Goal: Information Seeking & Learning: Understand process/instructions

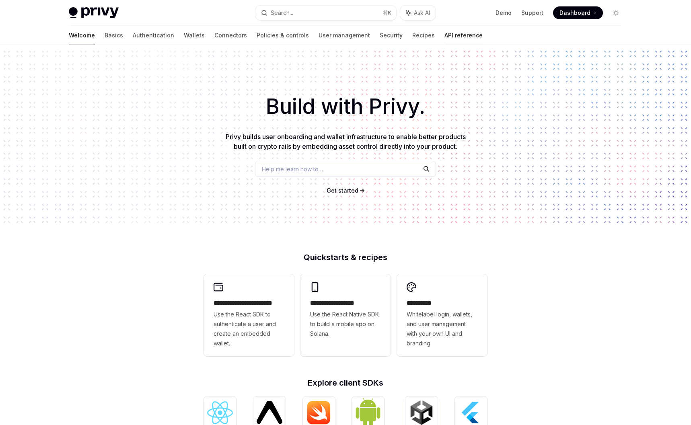
click at [445, 37] on link "API reference" at bounding box center [464, 35] width 38 height 19
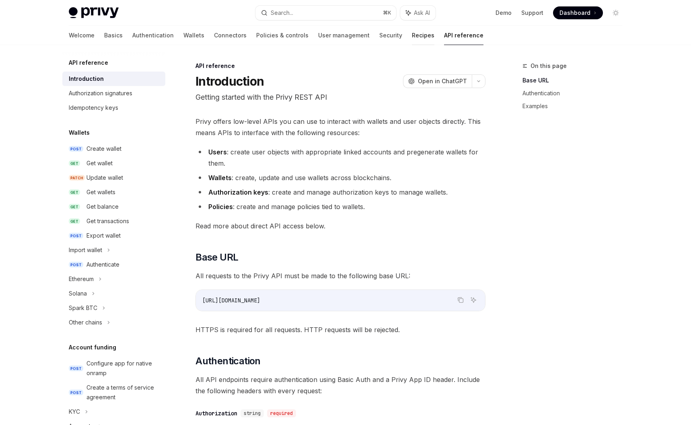
click at [412, 40] on link "Recipes" at bounding box center [423, 35] width 23 height 19
type textarea "*"
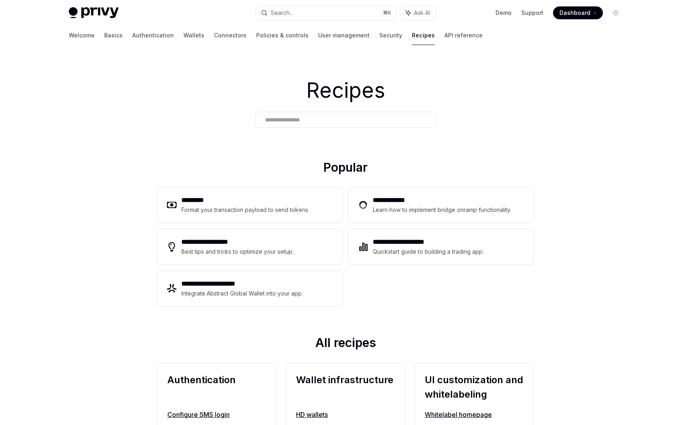
click at [277, 126] on div at bounding box center [345, 120] width 181 height 16
click at [278, 123] on input "text" at bounding box center [345, 120] width 161 height 8
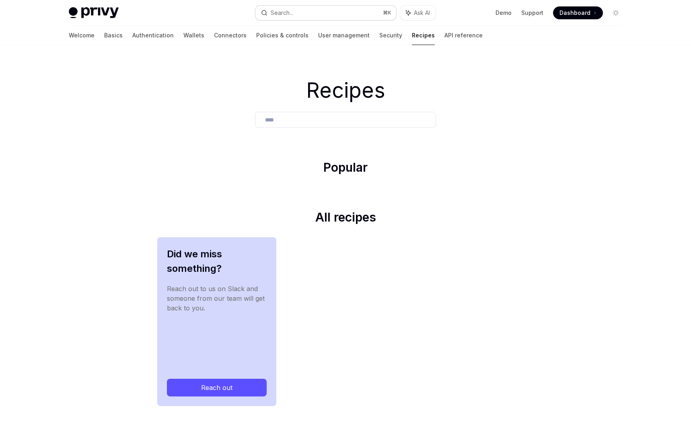
type input "****"
click at [296, 14] on button "Search... ⌘ K" at bounding box center [326, 13] width 141 height 14
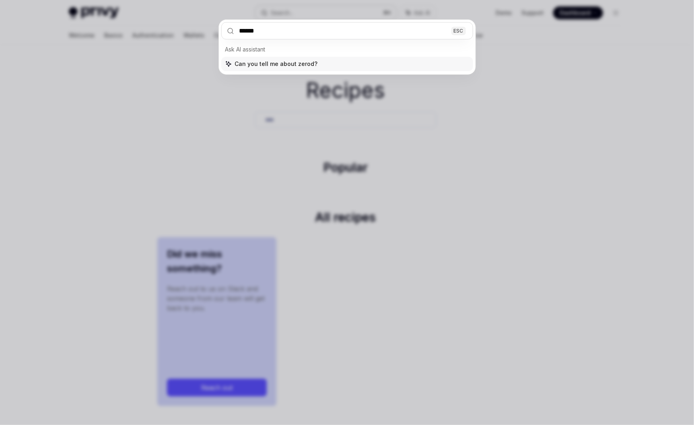
type input "*******"
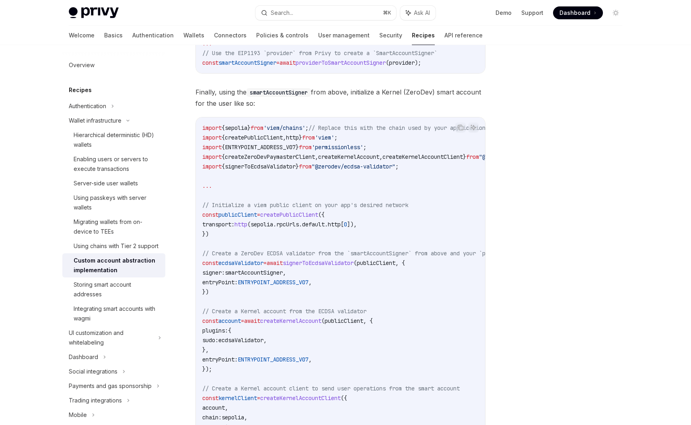
scroll to position [1018, 0]
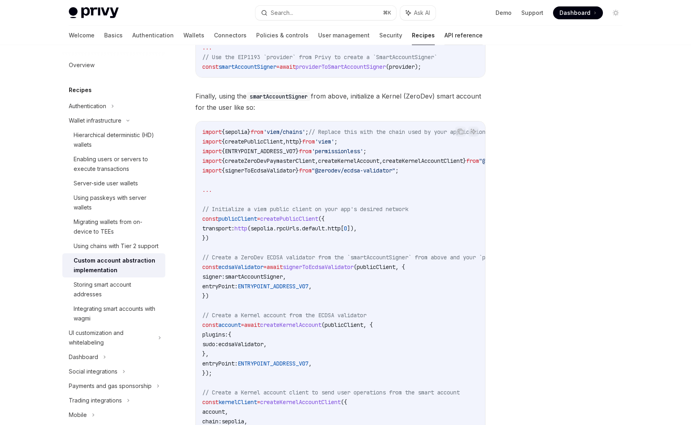
click at [445, 35] on link "API reference" at bounding box center [464, 35] width 38 height 19
type textarea "*"
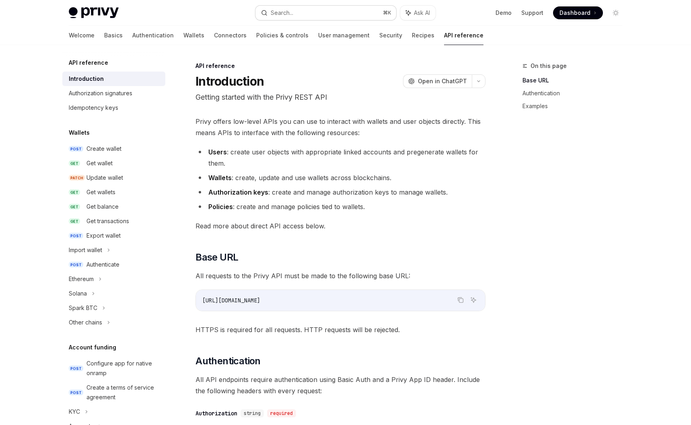
click at [285, 16] on div "Search..." at bounding box center [282, 13] width 23 height 10
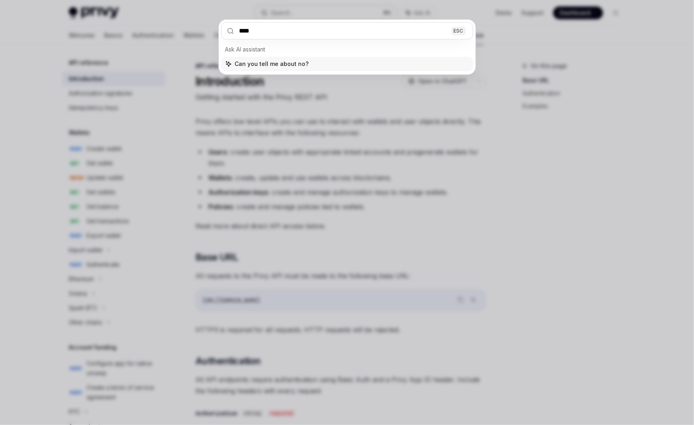
type input "*****"
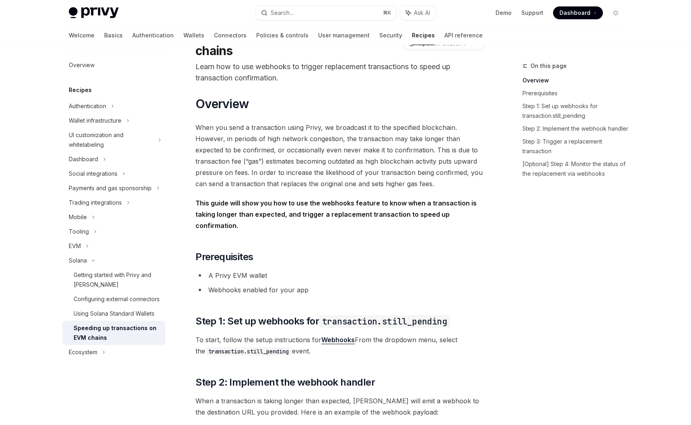
scroll to position [355, 0]
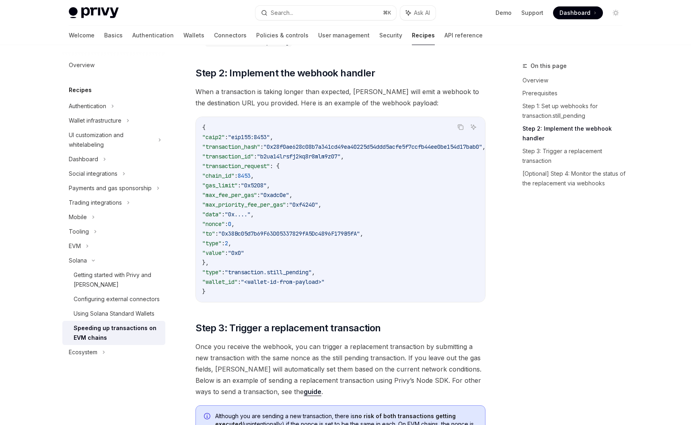
click at [287, 178] on code "{ "caip2" : "eip155:8453" , "transaction_hash" : "0x28f0ae628c08b7a341cd49ea402…" at bounding box center [353, 210] width 303 height 174
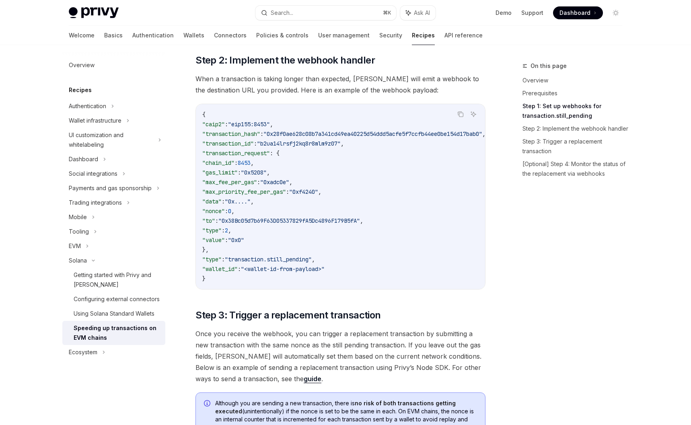
scroll to position [386, 0]
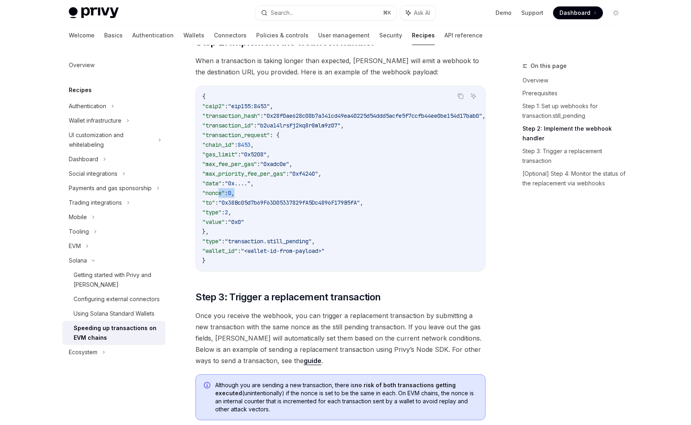
drag, startPoint x: 221, startPoint y: 183, endPoint x: 259, endPoint y: 181, distance: 37.8
click at [258, 181] on code "{ "caip2" : "eip155:8453" , "transaction_hash" : "0x28f0ae628c08b7a341cd49ea402…" at bounding box center [353, 179] width 303 height 174
click at [261, 181] on code "{ "caip2" : "eip155:8453" , "transaction_hash" : "0x28f0ae628c08b7a341cd49ea402…" at bounding box center [353, 179] width 303 height 174
click at [445, 39] on link "API reference" at bounding box center [464, 35] width 38 height 19
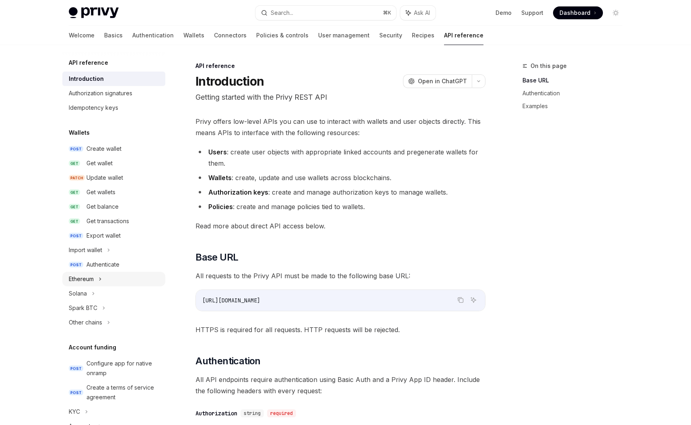
click at [85, 275] on div "Ethereum" at bounding box center [81, 279] width 25 height 10
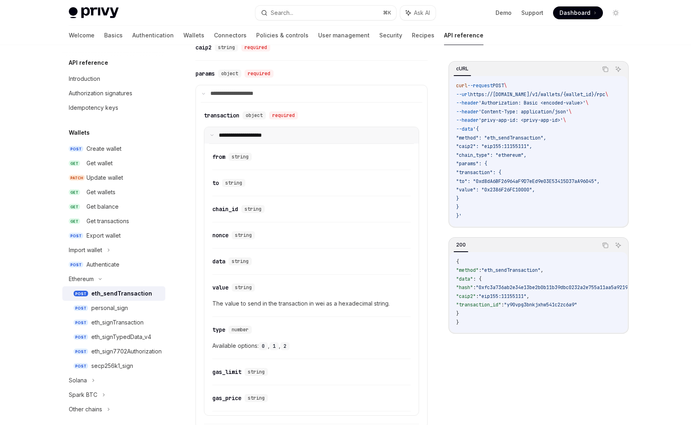
scroll to position [437, 0]
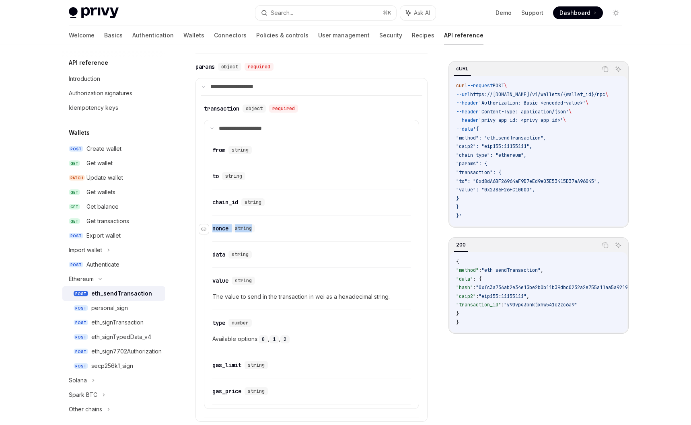
drag, startPoint x: 253, startPoint y: 230, endPoint x: 209, endPoint y: 228, distance: 43.5
click at [212, 228] on div "​ nonce string" at bounding box center [235, 229] width 46 height 8
click at [238, 230] on span "string" at bounding box center [243, 228] width 17 height 6
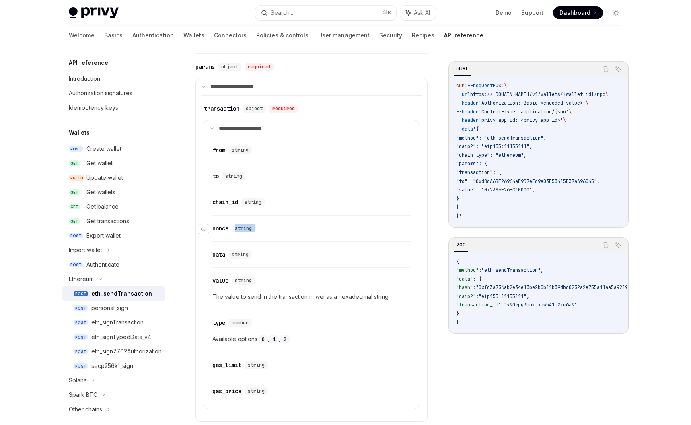
click at [255, 230] on div "string" at bounding box center [243, 229] width 23 height 8
drag, startPoint x: 257, startPoint y: 229, endPoint x: 213, endPoint y: 229, distance: 44.3
click at [213, 229] on div "​ nonce string" at bounding box center [307, 229] width 190 height 10
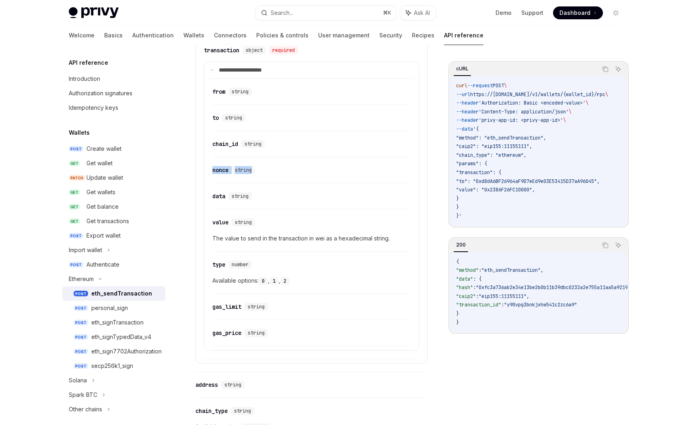
scroll to position [411, 0]
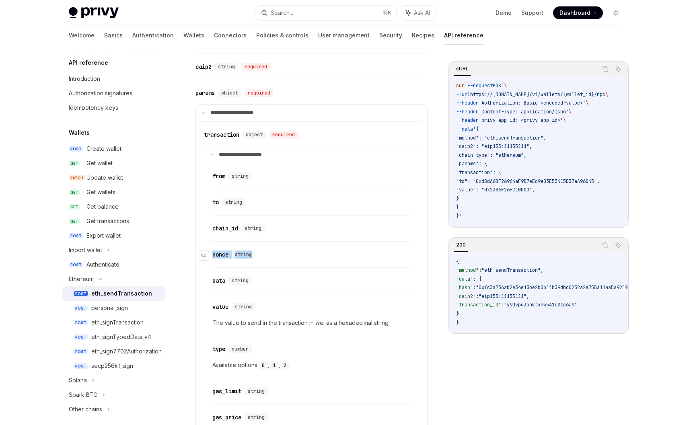
click at [263, 253] on div "​ nonce string" at bounding box center [307, 255] width 190 height 10
drag, startPoint x: 266, startPoint y: 255, endPoint x: 214, endPoint y: 257, distance: 51.6
click at [214, 257] on div "​ nonce string" at bounding box center [307, 255] width 190 height 10
click at [125, 326] on div "eth_signTransaction" at bounding box center [117, 323] width 52 height 10
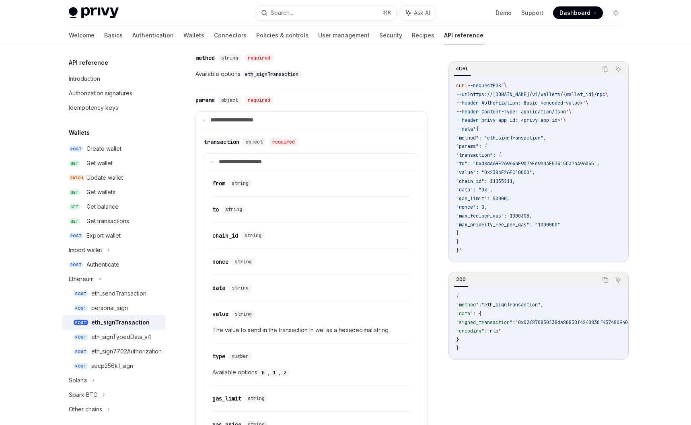
scroll to position [363, 0]
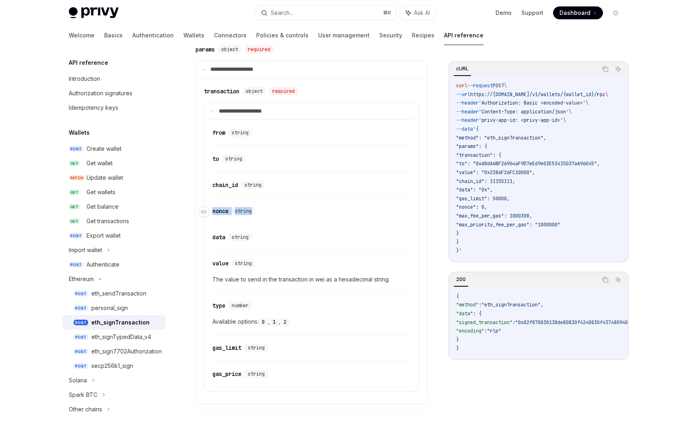
drag, startPoint x: 261, startPoint y: 210, endPoint x: 214, endPoint y: 211, distance: 47.5
click at [214, 211] on div "​ nonce string" at bounding box center [307, 211] width 190 height 10
click at [289, 220] on div "​ nonce string" at bounding box center [311, 213] width 198 height 22
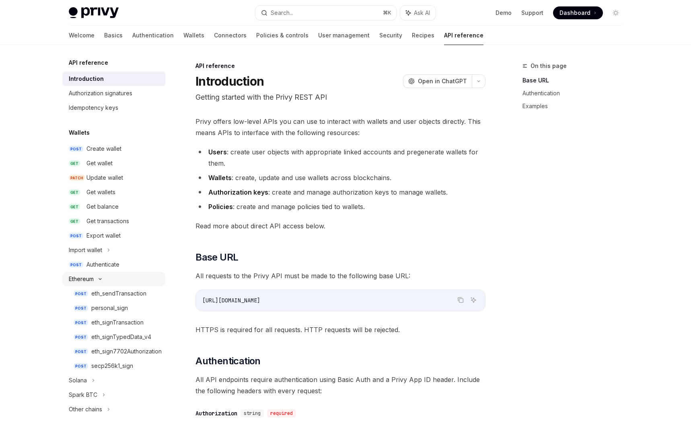
click at [97, 282] on div "Ethereum" at bounding box center [113, 279] width 103 height 14
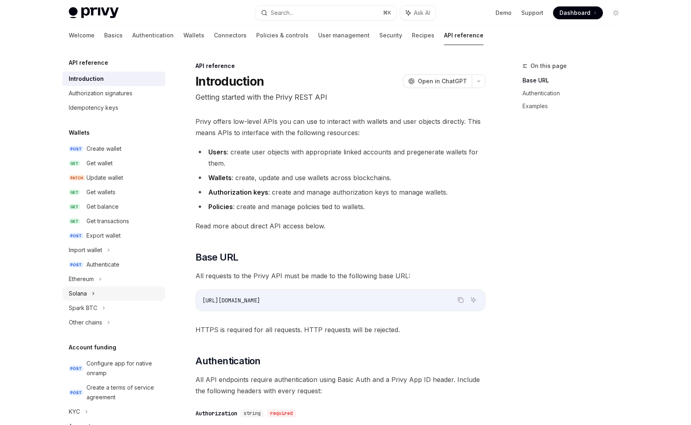
click at [91, 294] on div "Solana" at bounding box center [113, 294] width 103 height 14
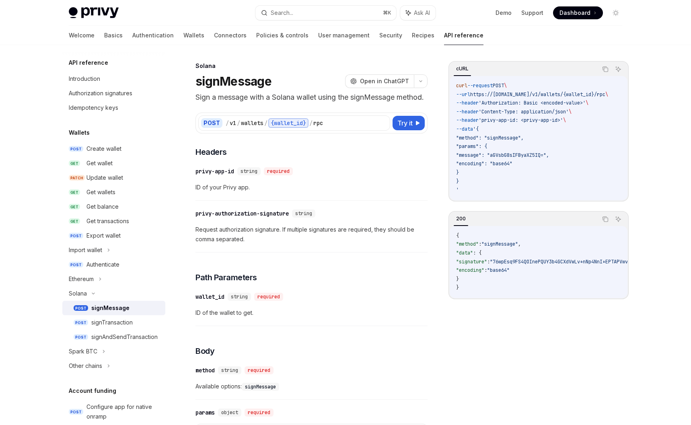
click at [109, 304] on div "signMessage" at bounding box center [110, 308] width 38 height 10
click at [113, 325] on div "signTransaction" at bounding box center [111, 323] width 41 height 10
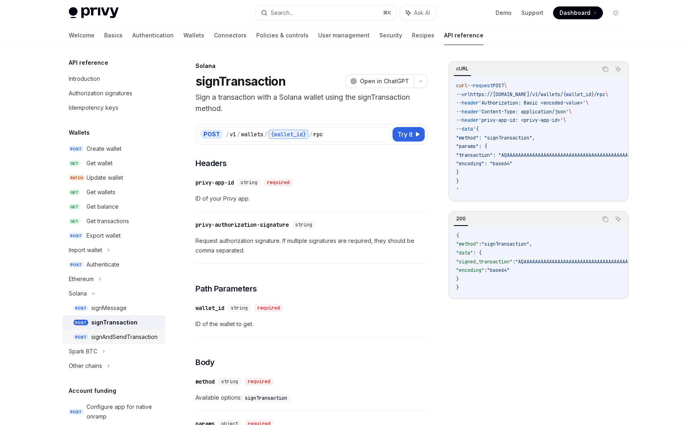
click at [140, 339] on div "signAndSendTransaction" at bounding box center [124, 337] width 66 height 10
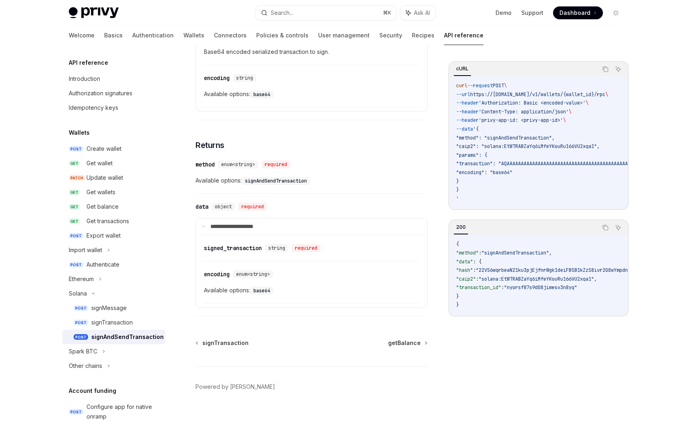
scroll to position [501, 0]
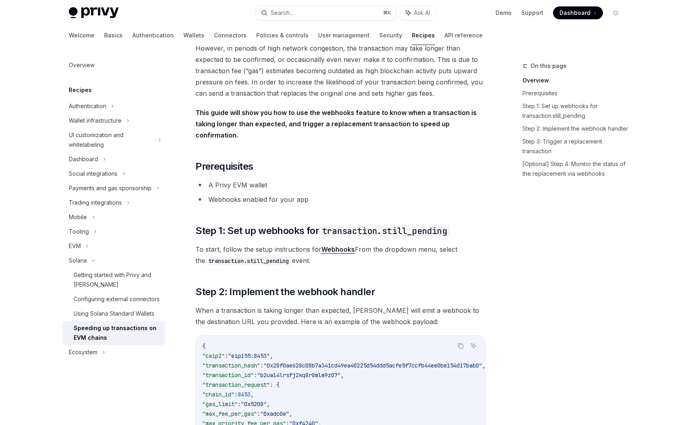
scroll to position [134, 0]
click at [342, 247] on link "Webhooks" at bounding box center [338, 251] width 33 height 8
type textarea "*"
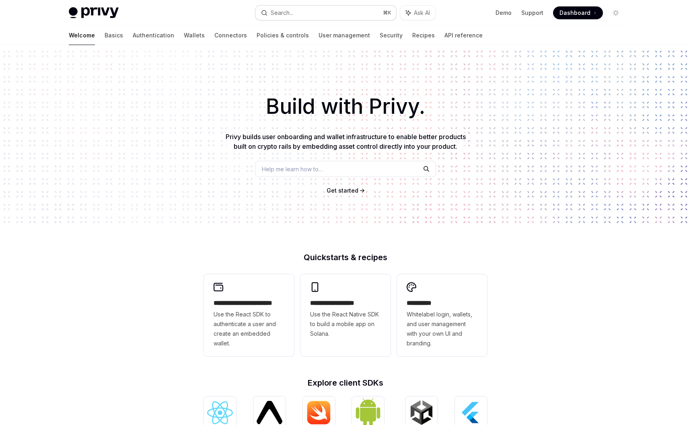
click at [305, 19] on button "Search... ⌘ K" at bounding box center [326, 13] width 141 height 14
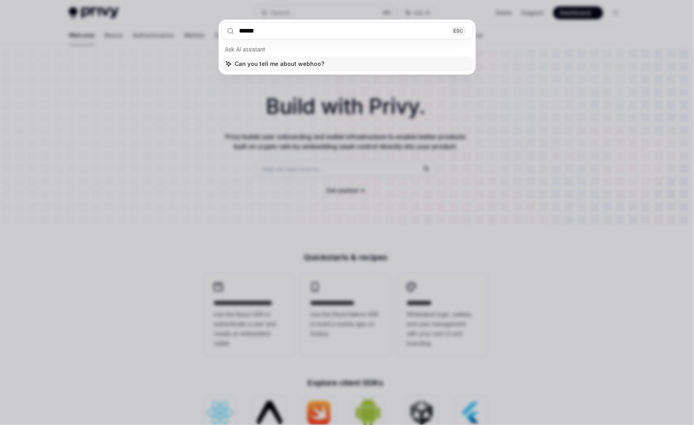
type input "*******"
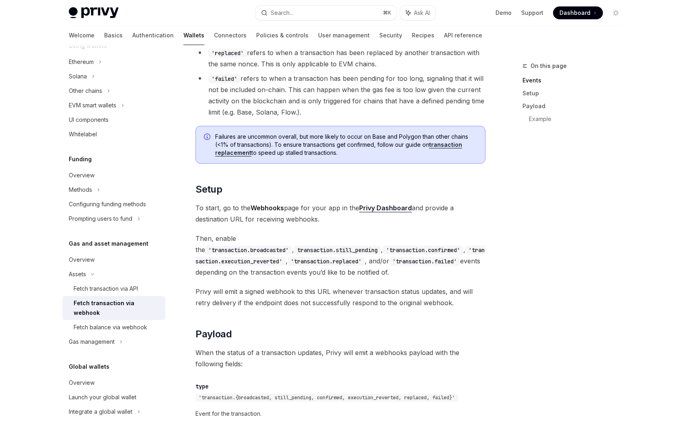
scroll to position [345, 0]
drag, startPoint x: 219, startPoint y: 259, endPoint x: 196, endPoint y: 239, distance: 30.5
click at [196, 239] on span "Then, enable the 'transaction.broadcasted' , transaction.still_pending , 'trans…" at bounding box center [341, 254] width 290 height 45
click at [196, 237] on span "Then, enable the 'transaction.broadcasted' , transaction.still_pending , 'trans…" at bounding box center [341, 254] width 290 height 45
drag, startPoint x: 196, startPoint y: 236, endPoint x: 235, endPoint y: 270, distance: 51.7
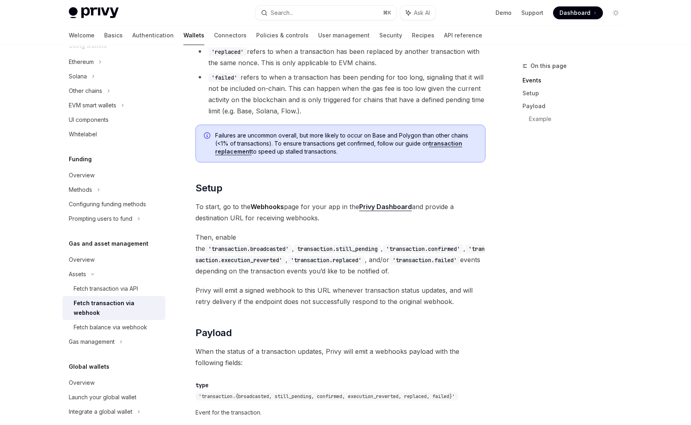
click at [235, 270] on span "Then, enable the 'transaction.broadcasted' , transaction.still_pending , 'trans…" at bounding box center [341, 254] width 290 height 45
click at [102, 96] on div "Gas management" at bounding box center [85, 91] width 33 height 10
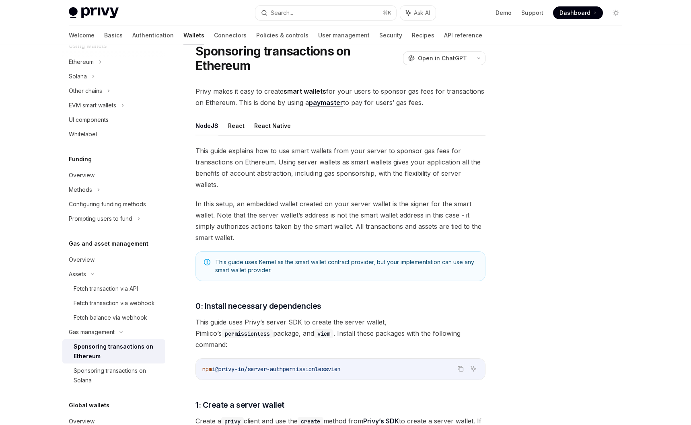
scroll to position [36, 0]
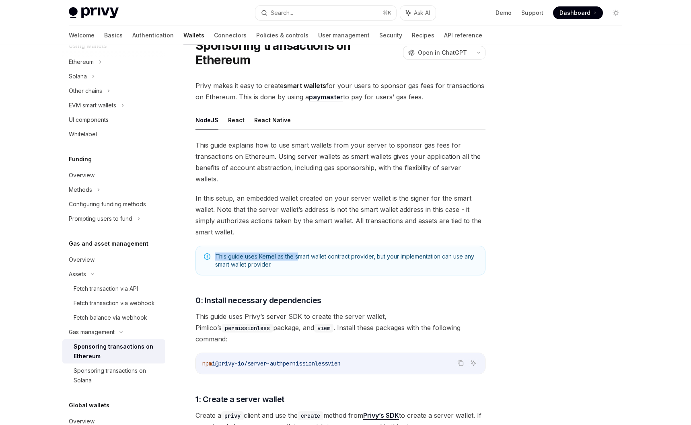
drag, startPoint x: 215, startPoint y: 245, endPoint x: 298, endPoint y: 245, distance: 82.9
click at [298, 246] on div "This guide uses Kernel as the smart wallet contract provider, but your implemen…" at bounding box center [341, 261] width 290 height 30
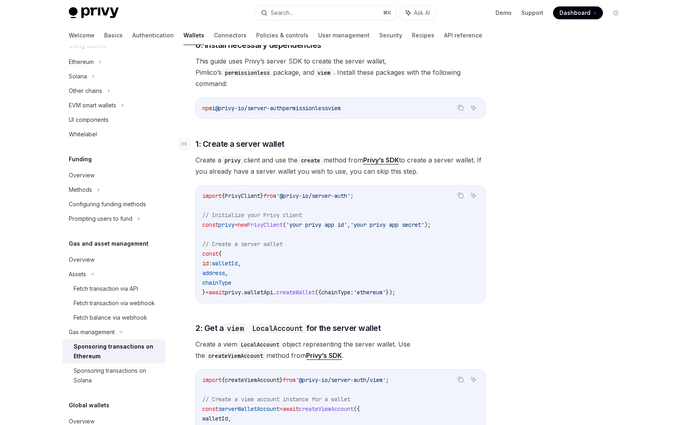
scroll to position [298, 0]
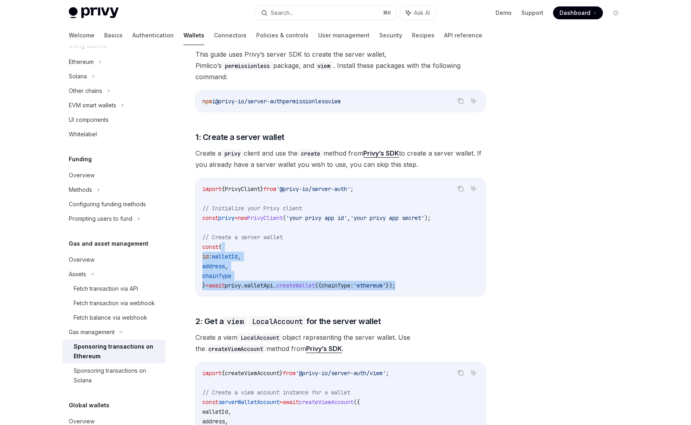
drag, startPoint x: 381, startPoint y: 263, endPoint x: 221, endPoint y: 224, distance: 164.8
click at [221, 224] on div "import { PrivyClient } from '@privy-io/server-auth' ; // Initialize your Privy …" at bounding box center [340, 238] width 289 height 118
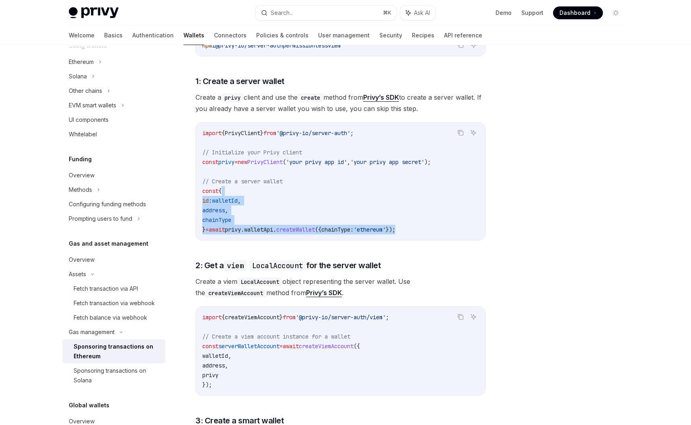
scroll to position [359, 0]
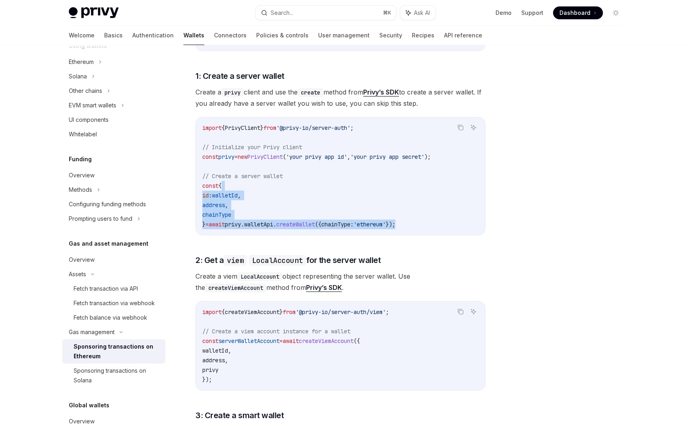
click at [225, 202] on span "address" at bounding box center [213, 205] width 23 height 7
click at [228, 192] on span "walletId" at bounding box center [225, 195] width 26 height 7
click at [302, 181] on code "import { PrivyClient } from '@privy-io/server-auth' ; // Initialize your Privy …" at bounding box center [340, 176] width 276 height 106
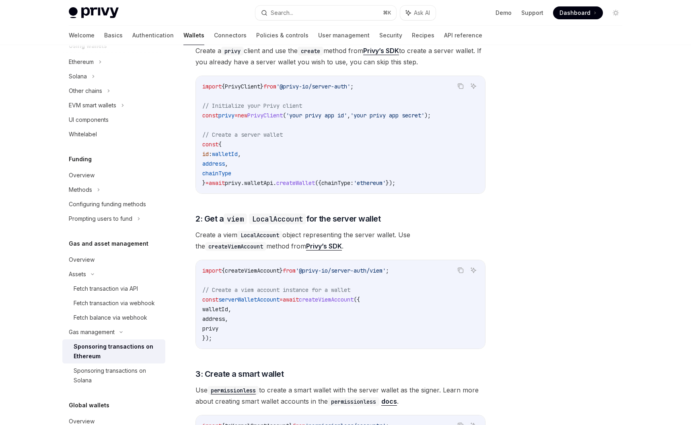
scroll to position [426, 0]
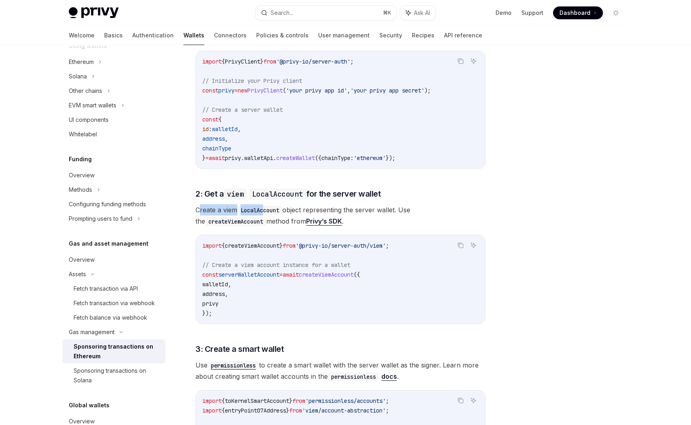
drag, startPoint x: 204, startPoint y: 187, endPoint x: 266, endPoint y: 185, distance: 62.8
click at [266, 204] on span "Create a viem LocalAccount object representing the server wallet. Use the creat…" at bounding box center [341, 215] width 290 height 23
click at [268, 206] on code "LocalAccount" at bounding box center [259, 210] width 45 height 9
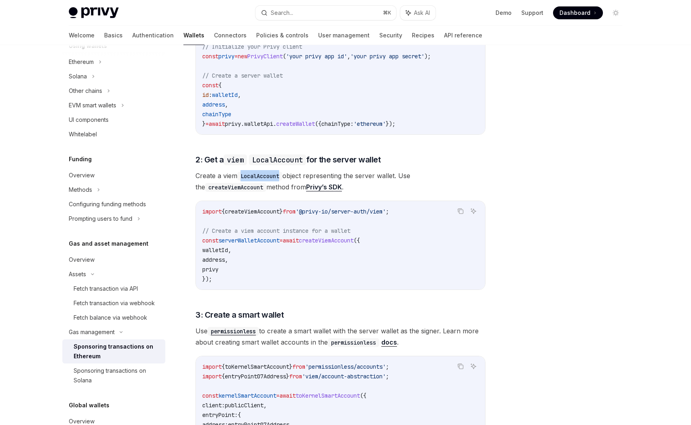
scroll to position [460, 0]
click at [226, 246] on span "walletId" at bounding box center [215, 249] width 26 height 7
click at [225, 256] on span "address" at bounding box center [213, 259] width 23 height 7
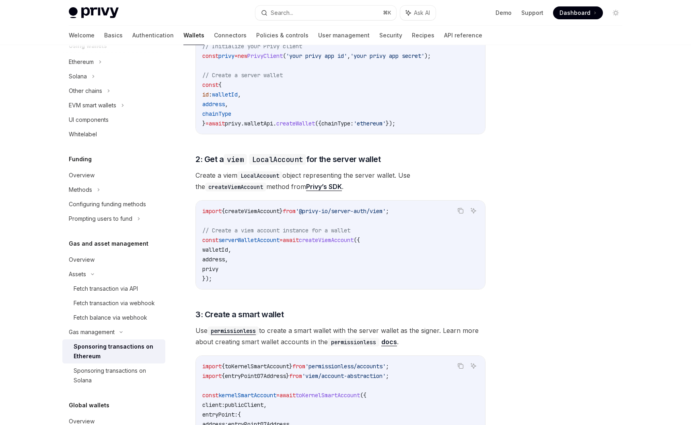
click at [219, 266] on span "privy" at bounding box center [210, 269] width 16 height 7
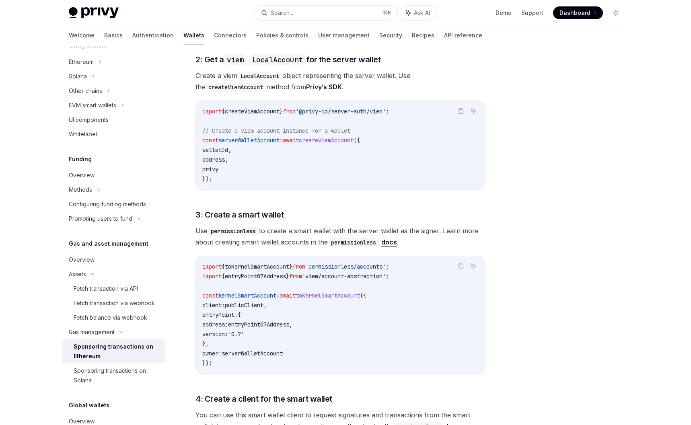
scroll to position [574, 0]
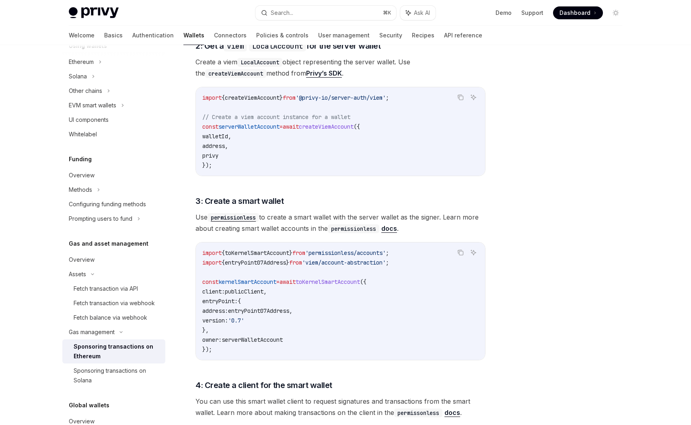
click at [255, 288] on span "publicClient" at bounding box center [244, 291] width 39 height 7
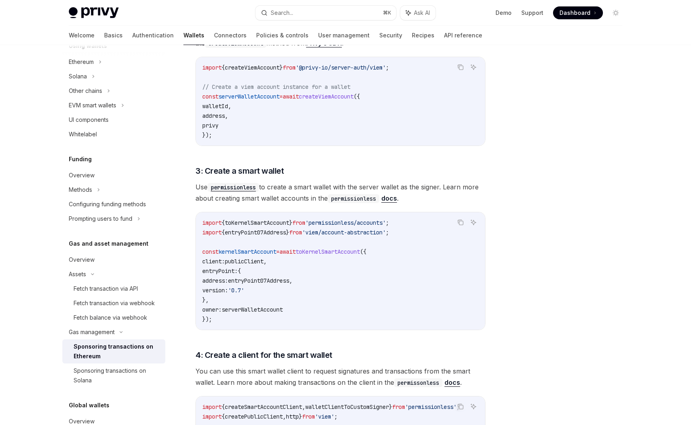
click at [271, 277] on span "entryPoint07Address" at bounding box center [258, 280] width 61 height 7
click at [264, 306] on span "serverWalletAccount" at bounding box center [252, 309] width 61 height 7
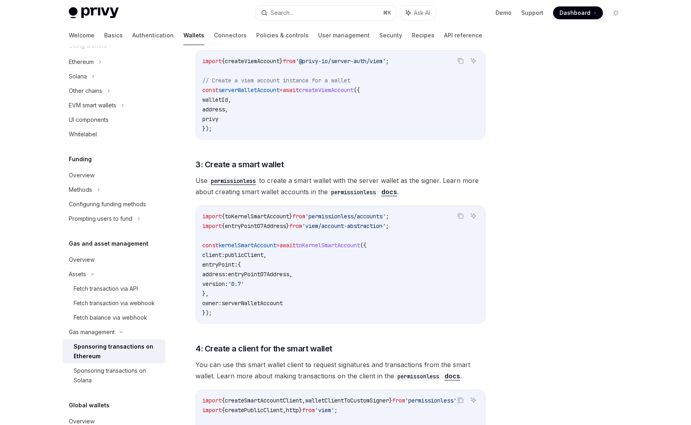
scroll to position [611, 0]
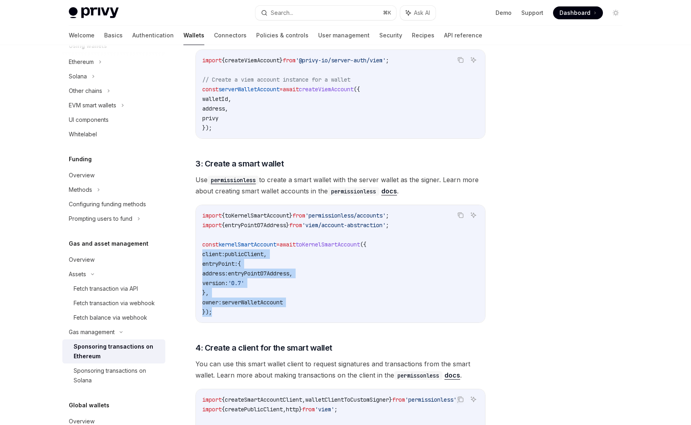
drag, startPoint x: 216, startPoint y: 284, endPoint x: 188, endPoint y: 234, distance: 57.8
click at [188, 234] on div "Gas management Sponsoring transactions on Ethereum OpenAI Open in ChatGPT OpenA…" at bounding box center [265, 127] width 444 height 1354
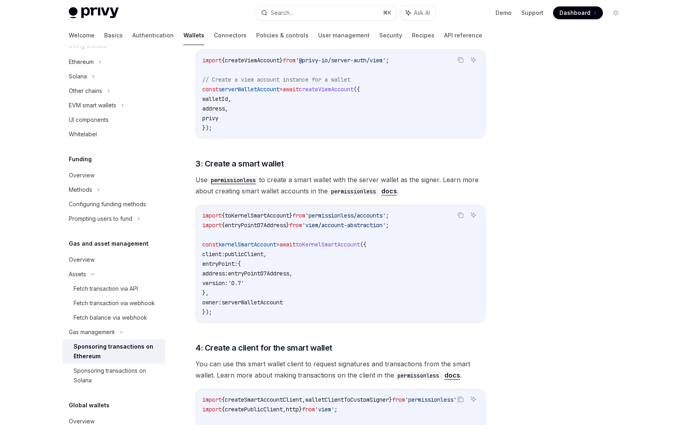
click at [276, 241] on span "kernelSmartAccount" at bounding box center [248, 244] width 58 height 7
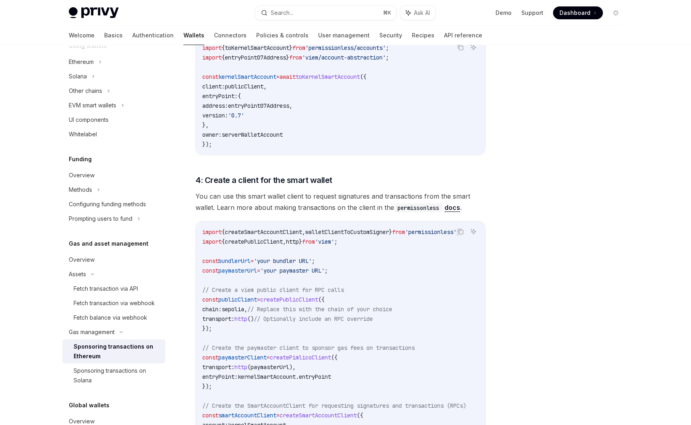
scroll to position [706, 0]
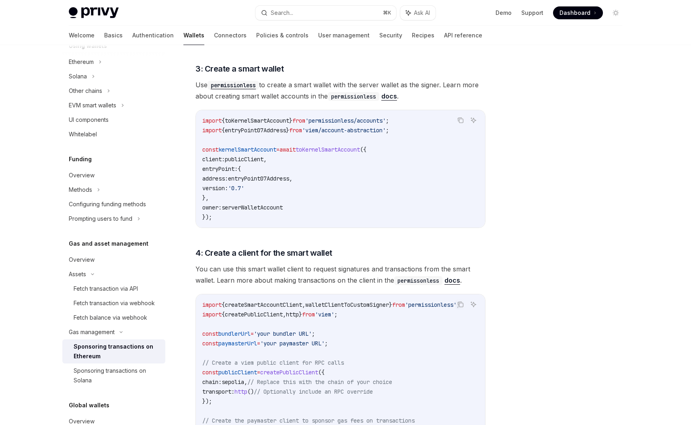
click at [270, 204] on span "serverWalletAccount" at bounding box center [252, 207] width 61 height 7
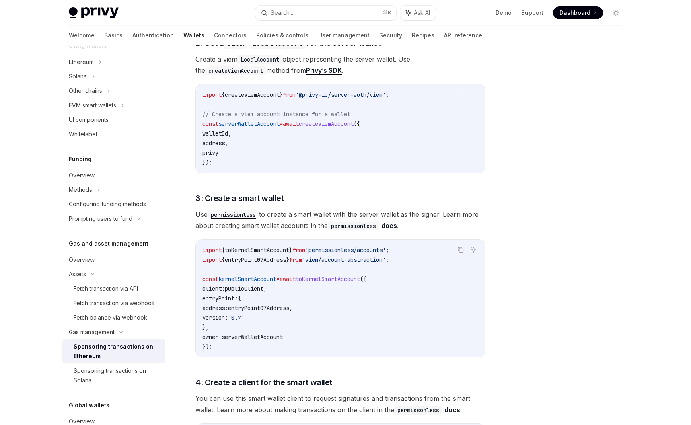
scroll to position [520, 0]
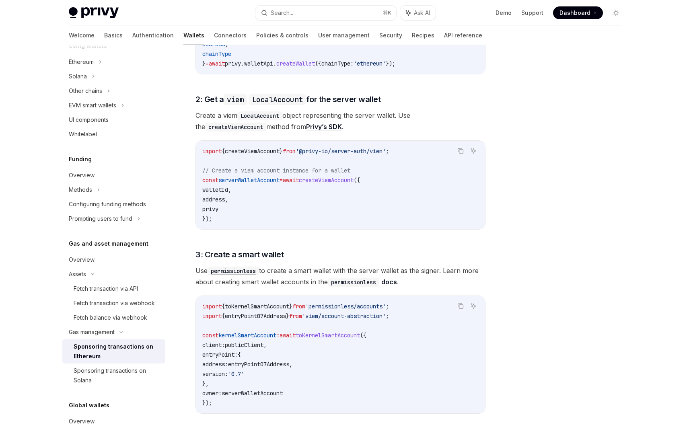
click at [228, 186] on span "walletId" at bounding box center [215, 189] width 26 height 7
click at [219, 206] on span "privy" at bounding box center [210, 209] width 16 height 7
click at [225, 196] on span "address" at bounding box center [213, 199] width 23 height 7
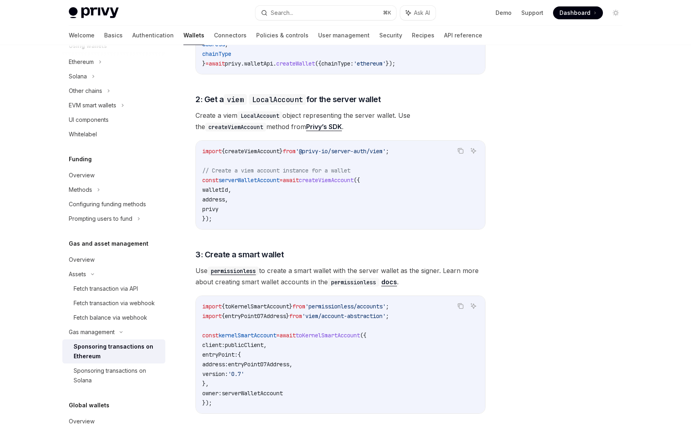
click at [225, 196] on span "address" at bounding box center [213, 199] width 23 height 7
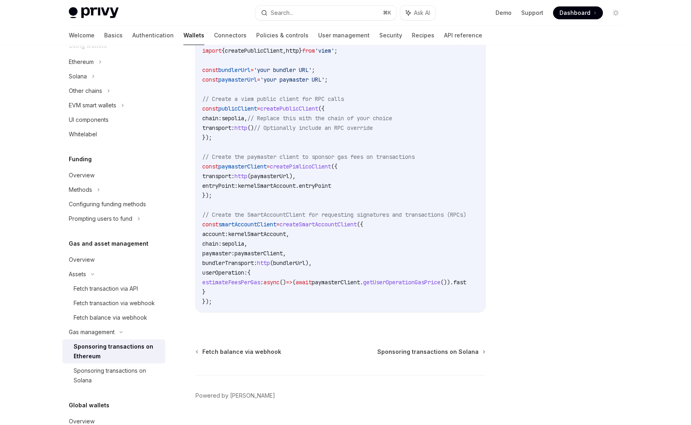
scroll to position [964, 0]
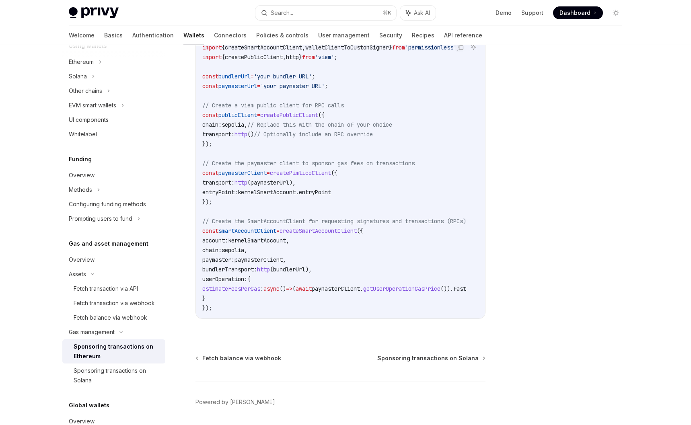
click at [250, 227] on span "smartAccountClient" at bounding box center [248, 230] width 58 height 7
click at [267, 227] on span "smartAccountClient" at bounding box center [248, 230] width 58 height 7
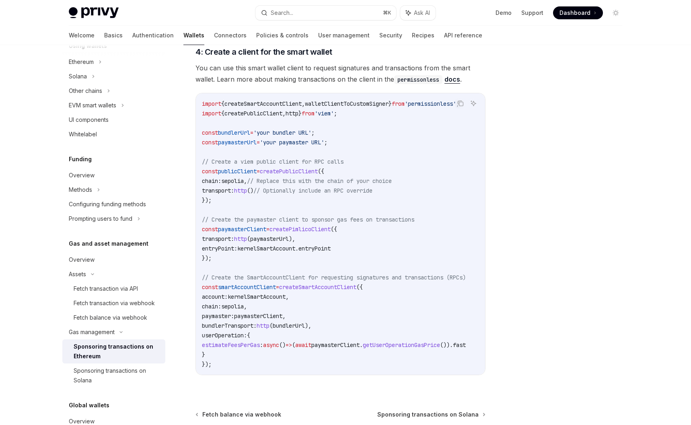
scroll to position [0, 0]
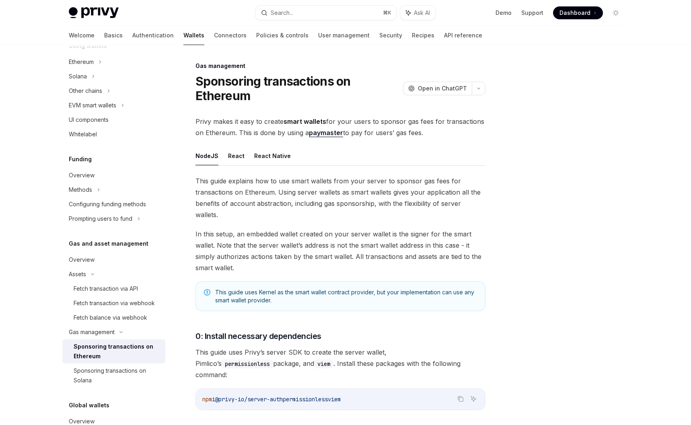
scroll to position [5, 0]
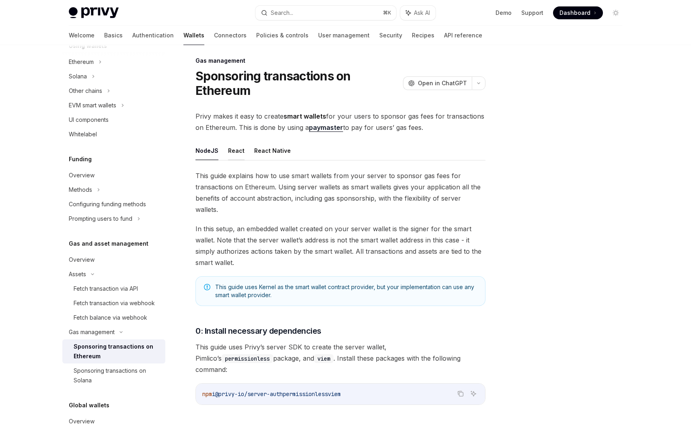
click at [230, 151] on button "React" at bounding box center [236, 150] width 16 height 19
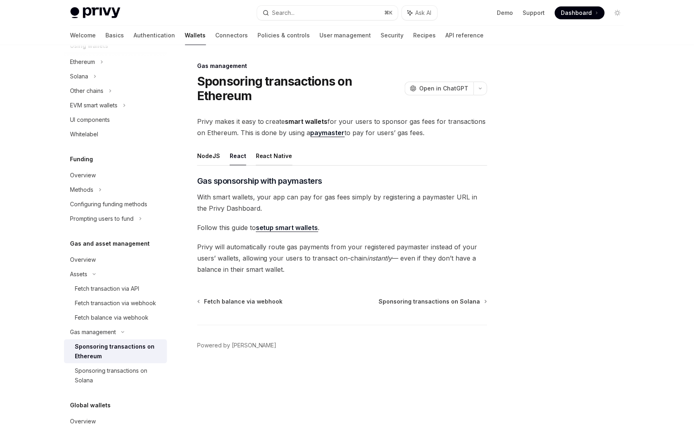
click at [274, 155] on button "React Native" at bounding box center [274, 155] width 37 height 19
click at [214, 154] on button "NodeJS" at bounding box center [208, 155] width 23 height 19
type textarea "*"
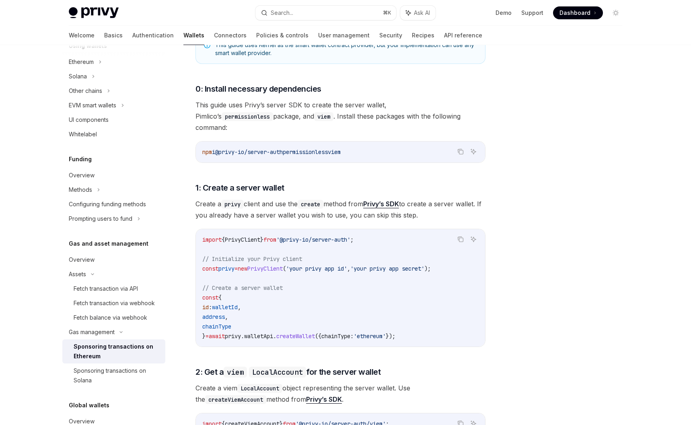
scroll to position [247, 0]
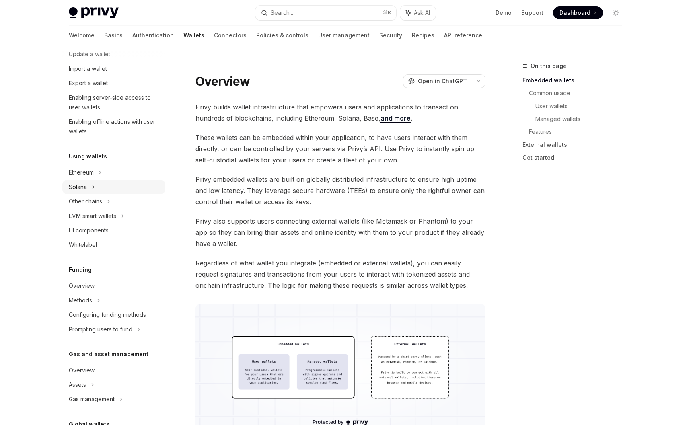
scroll to position [94, 0]
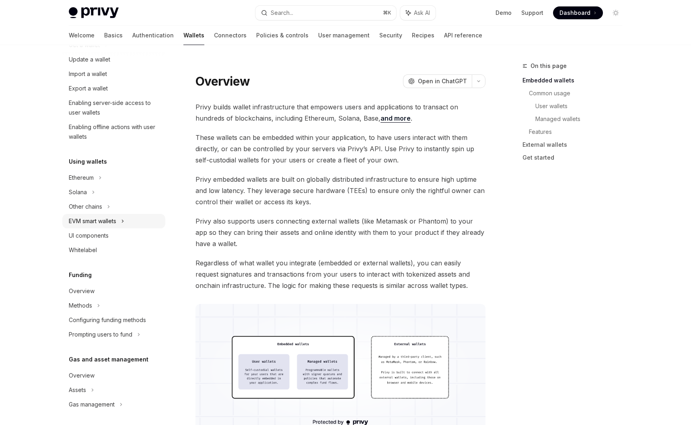
click at [101, 226] on div "EVM smart wallets" at bounding box center [92, 221] width 47 height 10
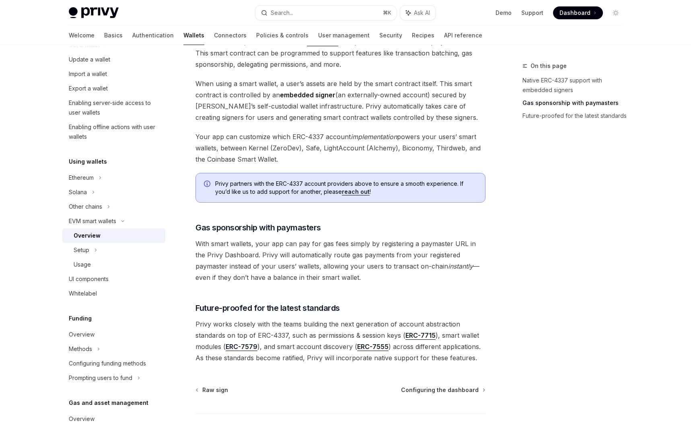
scroll to position [496, 0]
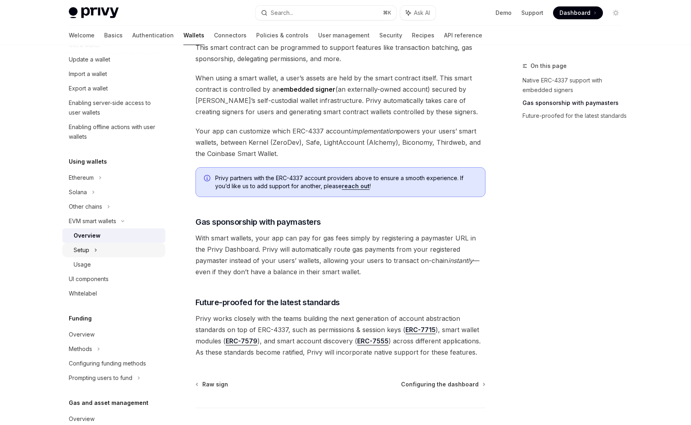
click at [90, 250] on div "Setup" at bounding box center [113, 250] width 103 height 14
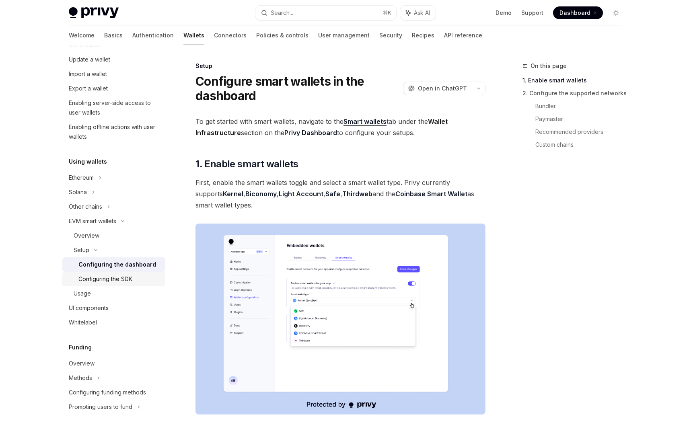
click at [117, 281] on div "Configuring the SDK" at bounding box center [105, 279] width 54 height 10
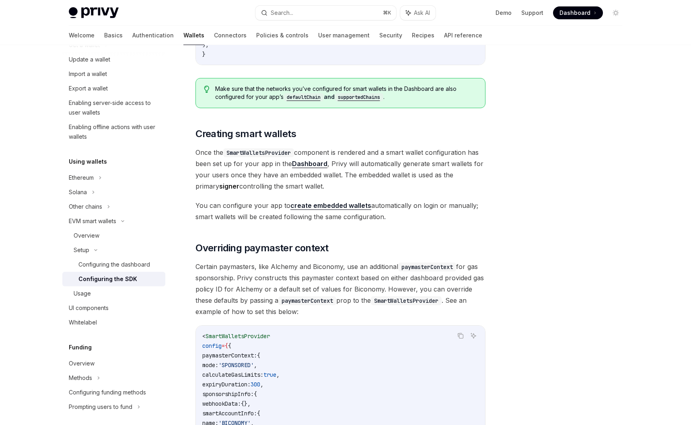
scroll to position [388, 0]
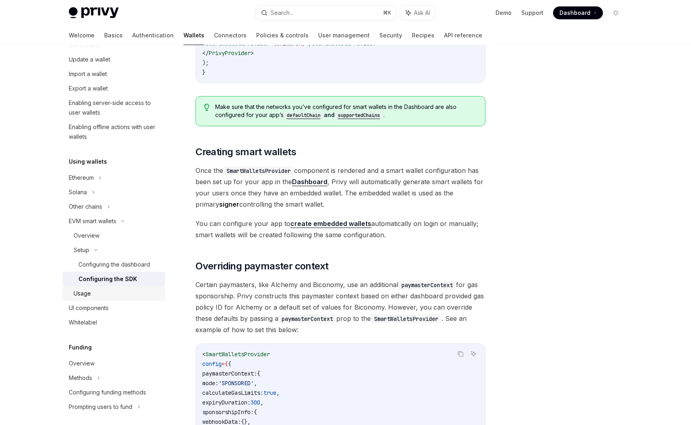
click at [117, 291] on div "Usage" at bounding box center [117, 294] width 87 height 10
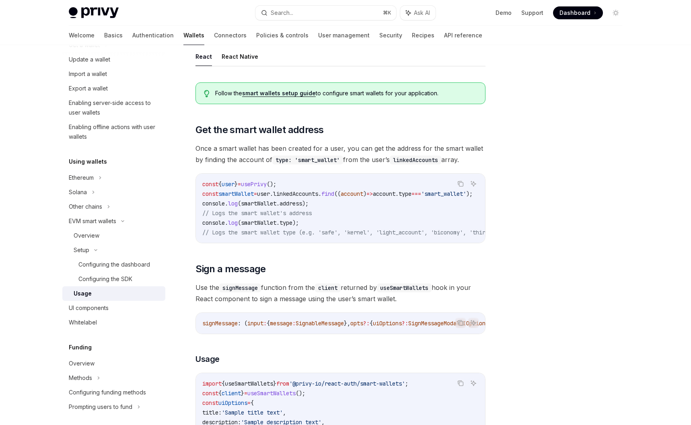
scroll to position [54, 0]
drag, startPoint x: 336, startPoint y: 336, endPoint x: 353, endPoint y: 337, distance: 16.5
click at [353, 334] on div "signMessage : ( input : { message : SignableMessage }, opts ?: { uiOptions ?: S…" at bounding box center [340, 323] width 289 height 21
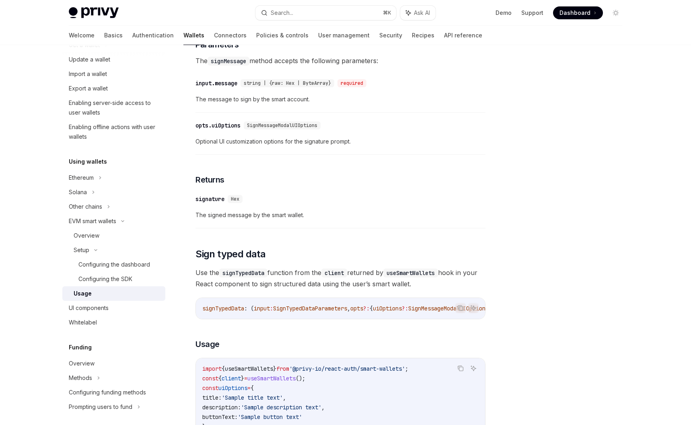
scroll to position [0, 0]
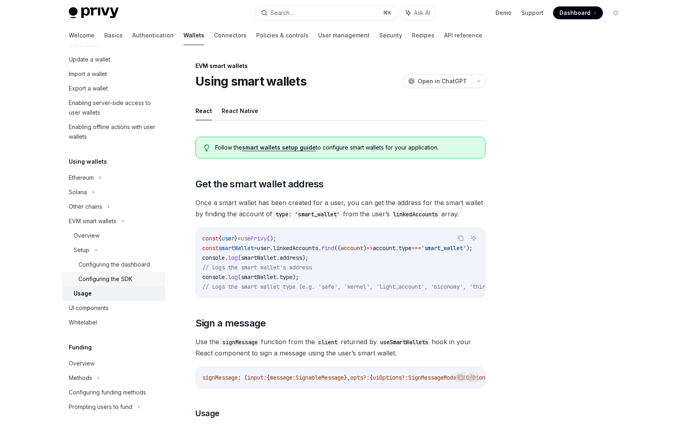
click at [103, 274] on link "Configuring the SDK" at bounding box center [113, 279] width 103 height 14
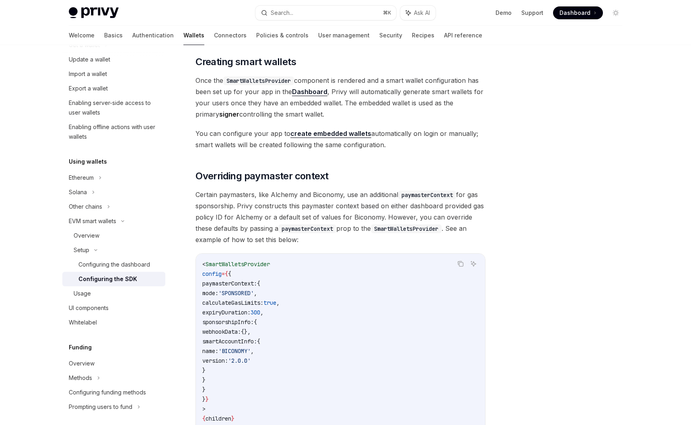
scroll to position [495, 0]
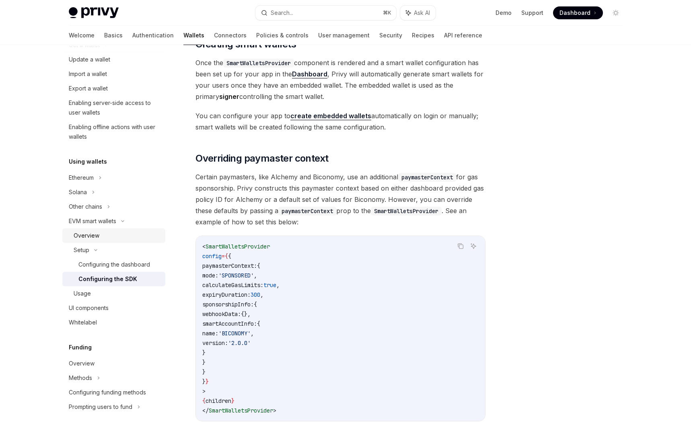
click at [95, 231] on div "Overview" at bounding box center [87, 236] width 26 height 10
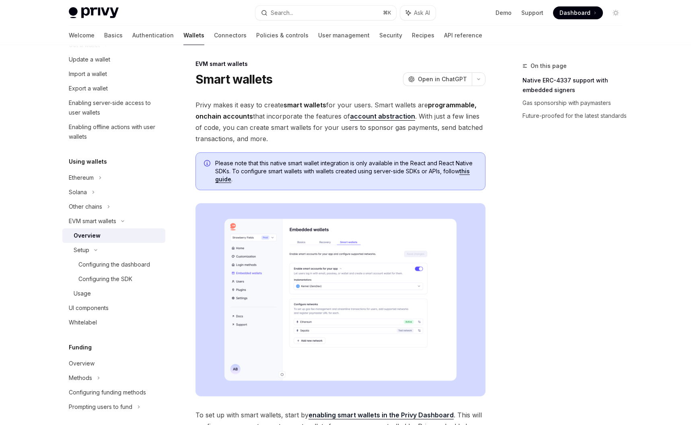
scroll to position [2, 0]
click at [469, 172] on link "this guide" at bounding box center [342, 175] width 255 height 15
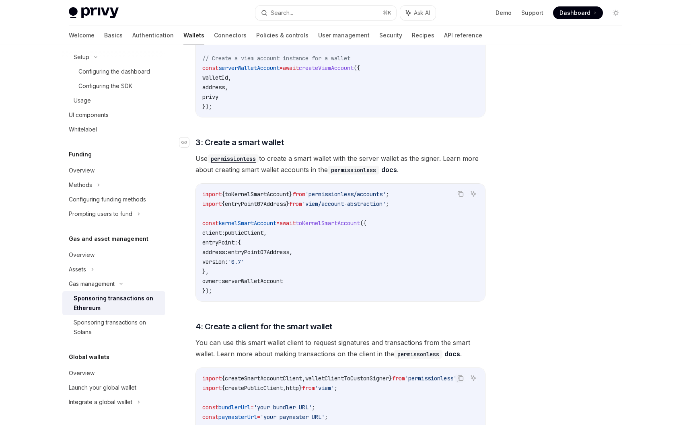
scroll to position [655, 0]
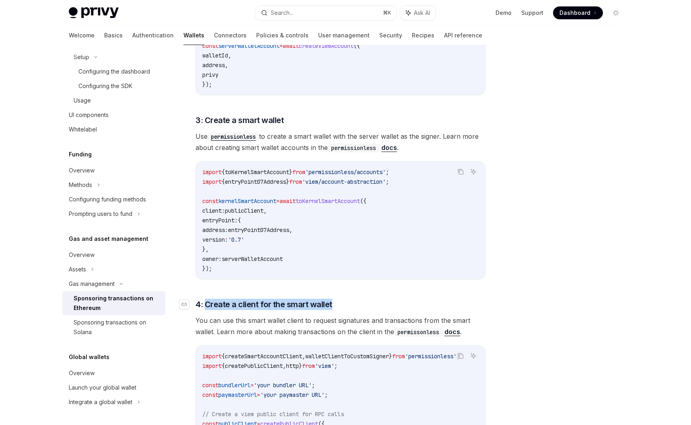
drag, startPoint x: 207, startPoint y: 282, endPoint x: 353, endPoint y: 282, distance: 145.7
click at [353, 299] on h3 "​ 4: Create a client for the smart wallet" at bounding box center [341, 304] width 290 height 11
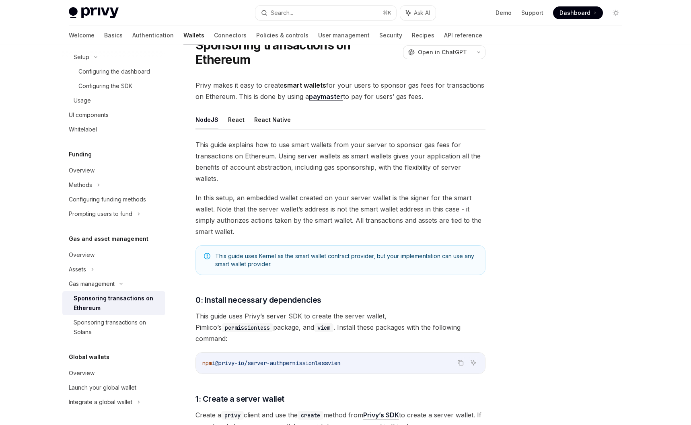
scroll to position [3, 0]
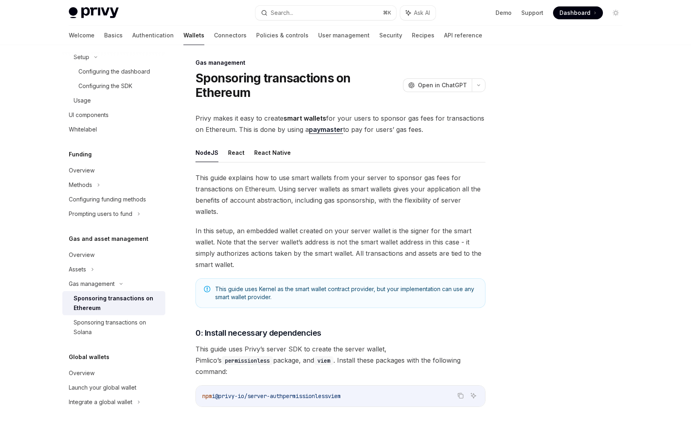
click at [292, 285] on span "This guide uses Kernel as the smart wallet contract provider, but your implemen…" at bounding box center [346, 293] width 262 height 16
drag, startPoint x: 285, startPoint y: 284, endPoint x: 209, endPoint y: 272, distance: 76.9
click at [209, 278] on div "This guide uses Kernel as the smart wallet contract provider, but your implemen…" at bounding box center [341, 293] width 290 height 30
click at [277, 249] on span "In this setup, an embedded wallet created on your server wallet is the signer f…" at bounding box center [341, 247] width 290 height 45
click at [442, 134] on span "Privy makes it easy to create smart wallets for your users to sponsor gas fees …" at bounding box center [341, 124] width 290 height 23
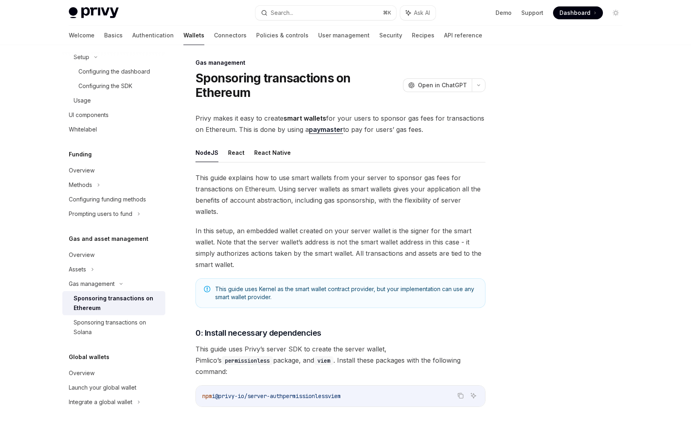
drag, startPoint x: 439, startPoint y: 132, endPoint x: 193, endPoint y: 120, distance: 246.2
drag, startPoint x: 226, startPoint y: 120, endPoint x: 463, endPoint y: 132, distance: 237.7
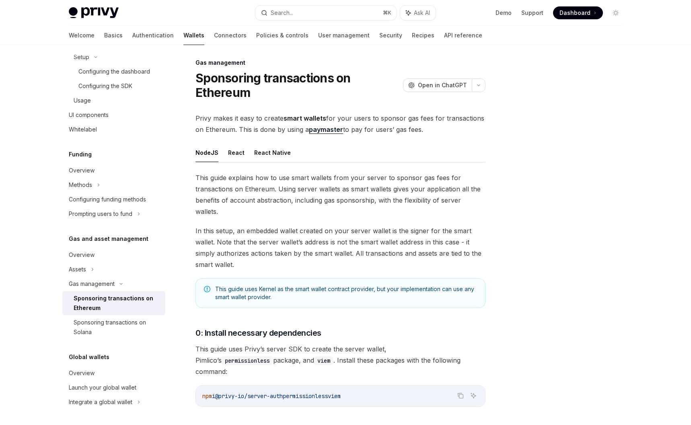
click at [463, 132] on span "Privy makes it easy to create smart wallets for your users to sponsor gas fees …" at bounding box center [341, 124] width 290 height 23
drag, startPoint x: 456, startPoint y: 131, endPoint x: 188, endPoint y: 121, distance: 268.2
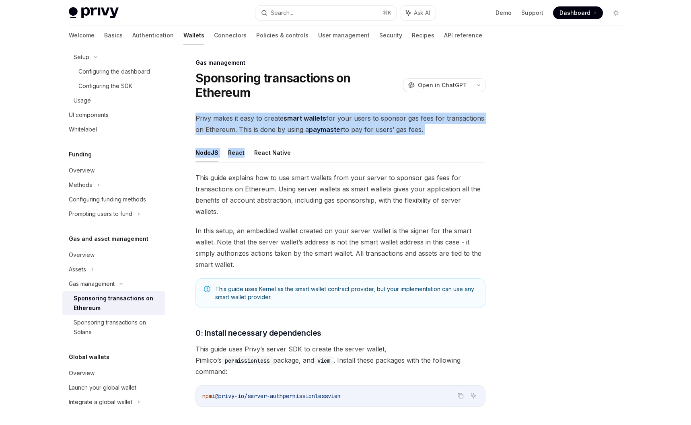
drag, startPoint x: 371, startPoint y: 142, endPoint x: 490, endPoint y: 138, distance: 119.2
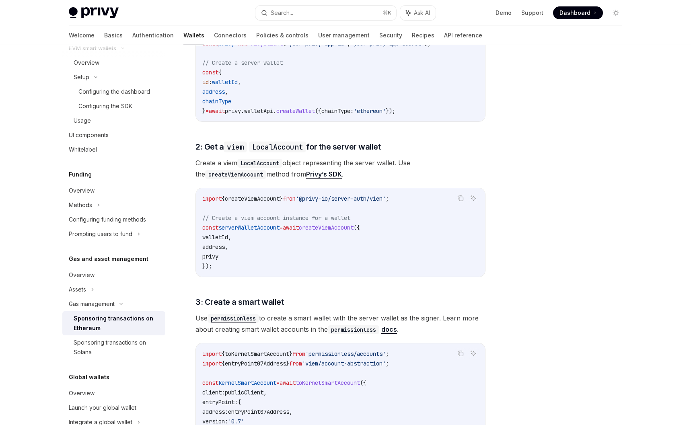
scroll to position [265, 0]
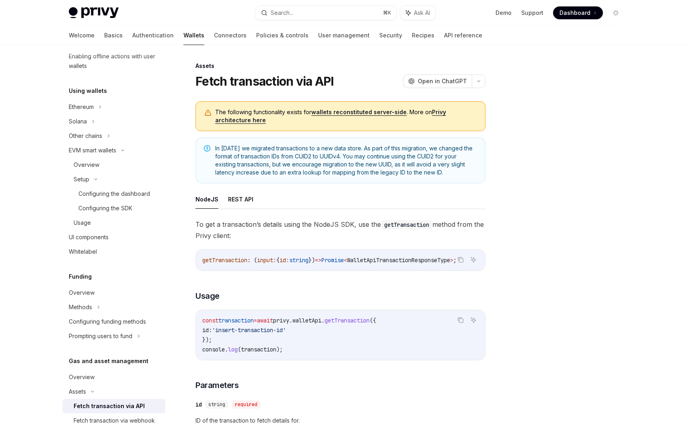
scroll to position [165, 0]
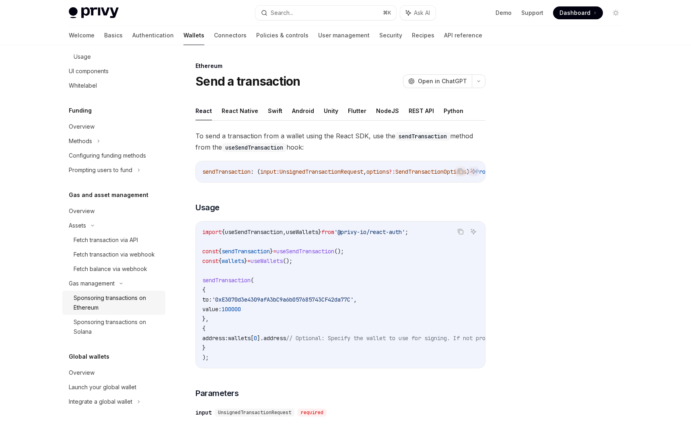
scroll to position [460, 0]
click at [124, 261] on div "Fetch transaction via webhook" at bounding box center [114, 256] width 81 height 10
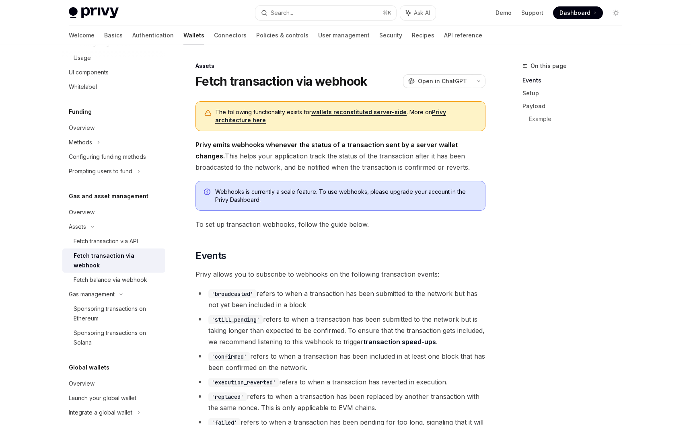
click at [350, 114] on link "wallets reconstituted server-side" at bounding box center [358, 112] width 95 height 7
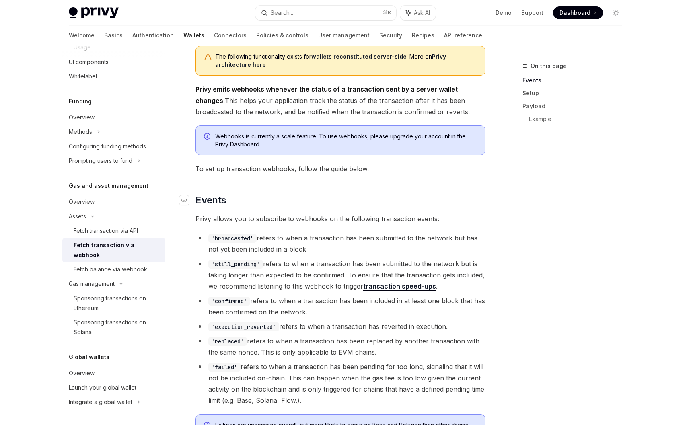
scroll to position [163, 0]
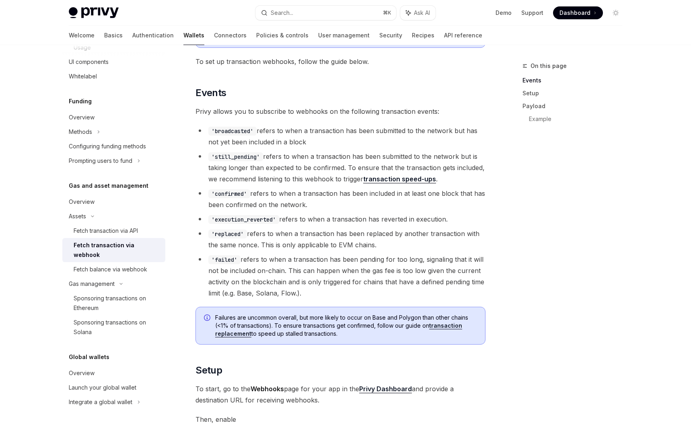
click at [231, 236] on code "'replaced'" at bounding box center [227, 234] width 39 height 9
click at [361, 243] on li "'replaced' refers to when a transaction has been replaced by another transactio…" at bounding box center [341, 239] width 290 height 23
drag, startPoint x: 381, startPoint y: 246, endPoint x: 209, endPoint y: 236, distance: 171.7
click at [209, 236] on li "'replaced' refers to when a transaction has been replaced by another transactio…" at bounding box center [341, 239] width 290 height 23
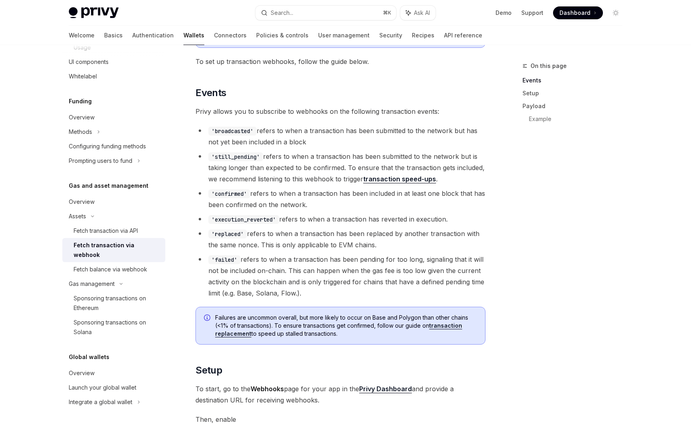
click at [212, 235] on code "'replaced'" at bounding box center [227, 234] width 39 height 9
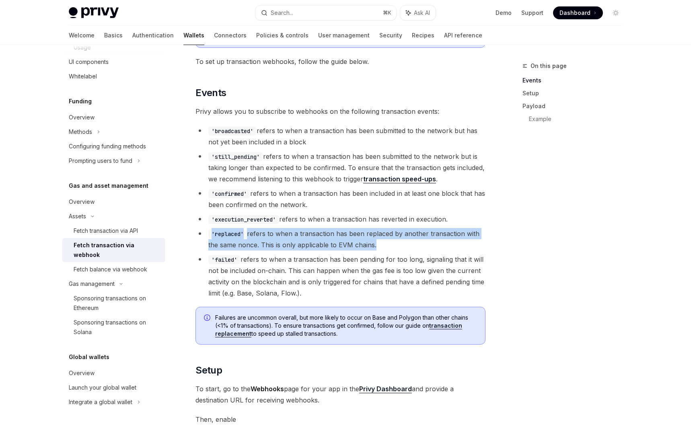
drag, startPoint x: 212, startPoint y: 234, endPoint x: 373, endPoint y: 246, distance: 161.4
click at [373, 246] on li "'replaced' refers to when a transaction has been replaced by another transactio…" at bounding box center [341, 239] width 290 height 23
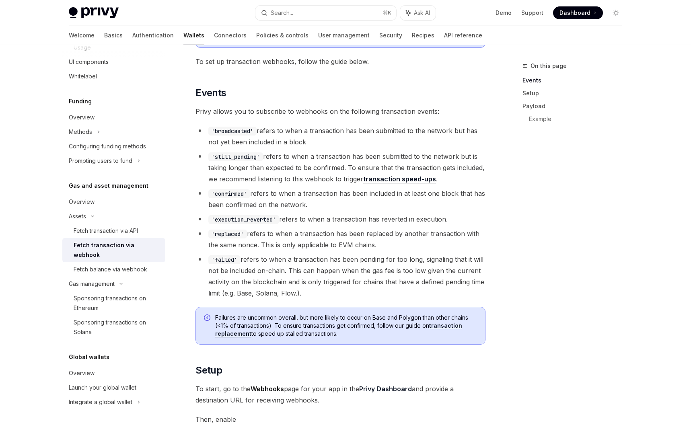
click at [375, 245] on li "'replaced' refers to when a transaction has been replaced by another transactio…" at bounding box center [341, 239] width 290 height 23
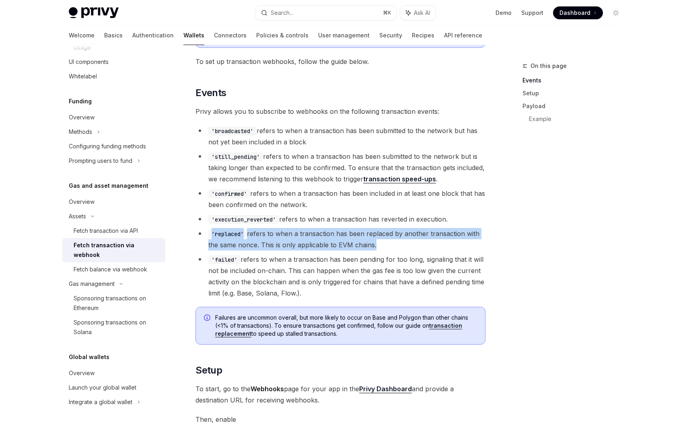
drag, startPoint x: 357, startPoint y: 245, endPoint x: 212, endPoint y: 232, distance: 145.4
click at [212, 232] on li "'replaced' refers to when a transaction has been replaced by another transactio…" at bounding box center [341, 239] width 290 height 23
click at [212, 232] on code "'replaced'" at bounding box center [227, 234] width 39 height 9
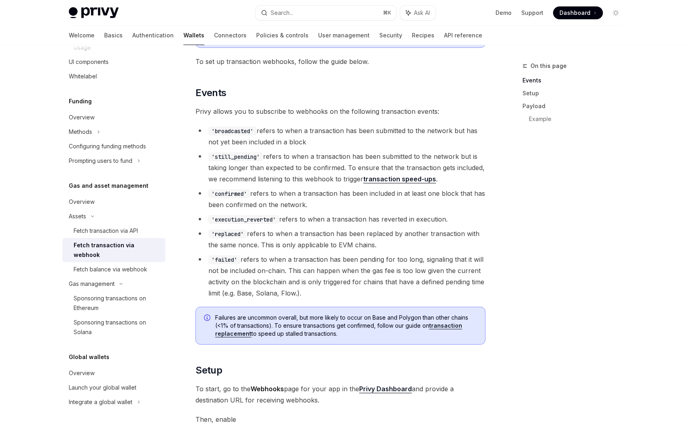
drag, startPoint x: 230, startPoint y: 233, endPoint x: 389, endPoint y: 243, distance: 159.2
click at [389, 243] on li "'replaced' refers to when a transaction has been replaced by another transactio…" at bounding box center [341, 239] width 290 height 23
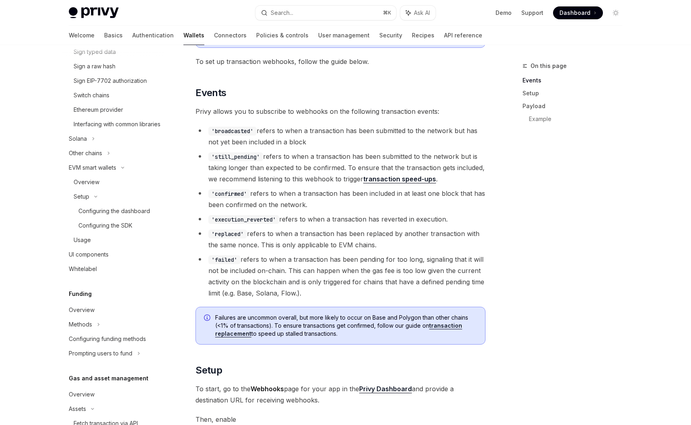
scroll to position [71, 0]
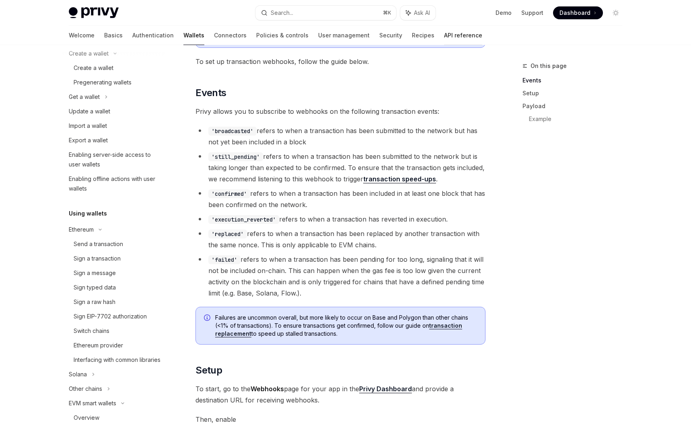
click at [444, 37] on link "API reference" at bounding box center [463, 35] width 38 height 19
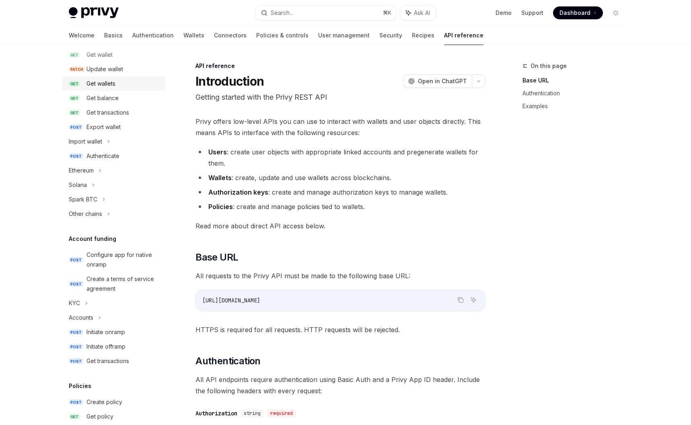
scroll to position [109, 0]
click at [122, 191] on div "Solana" at bounding box center [113, 184] width 103 height 14
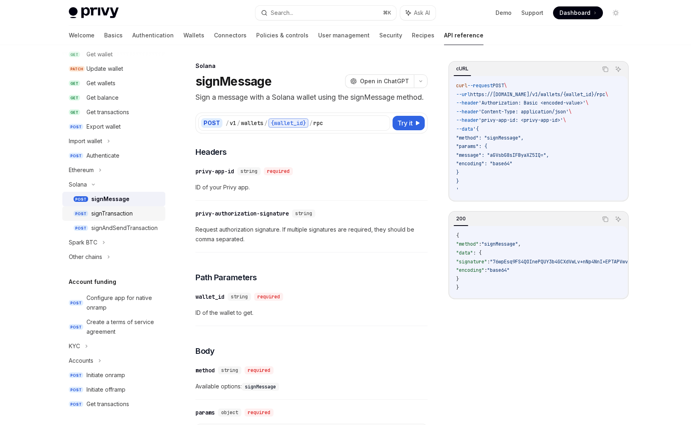
click at [124, 208] on link "POST signTransaction" at bounding box center [113, 213] width 103 height 14
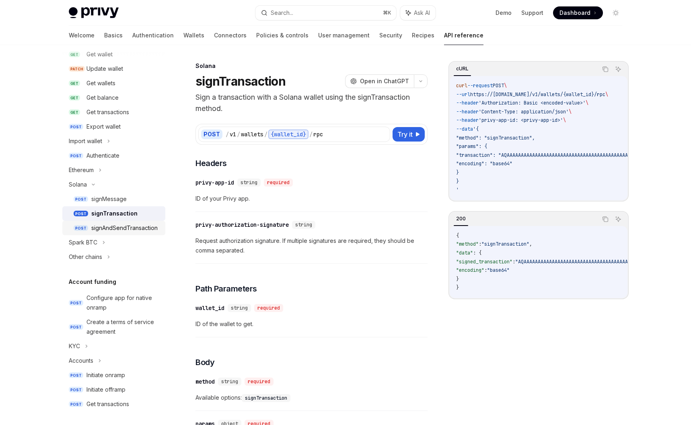
click at [133, 226] on div "signAndSendTransaction" at bounding box center [124, 228] width 66 height 10
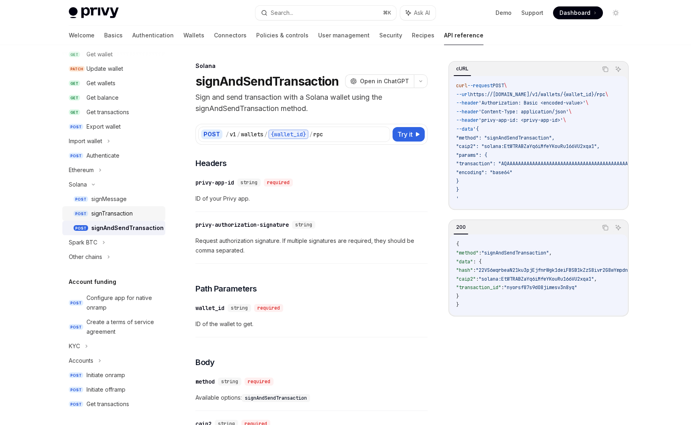
click at [120, 216] on div "signTransaction" at bounding box center [111, 214] width 41 height 10
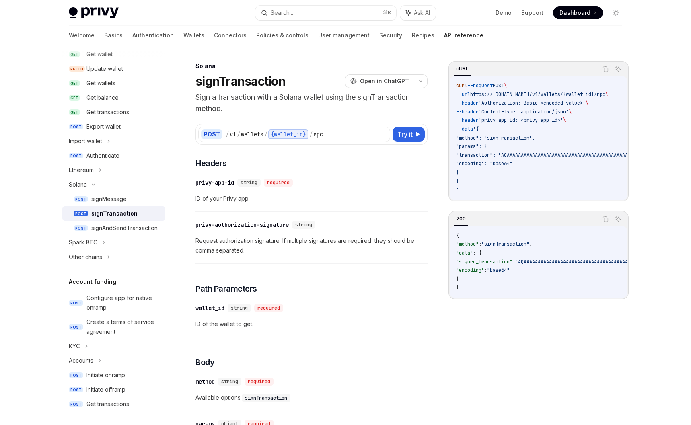
drag, startPoint x: 470, startPoint y: 200, endPoint x: 601, endPoint y: 201, distance: 131.2
click at [601, 200] on div "curl --request POST \ --url https://[DOMAIN_NAME]/v1/wallets/{wallet_id}/rpc \ …" at bounding box center [539, 138] width 178 height 124
click at [277, 197] on span "ID of your Privy app." at bounding box center [312, 199] width 232 height 10
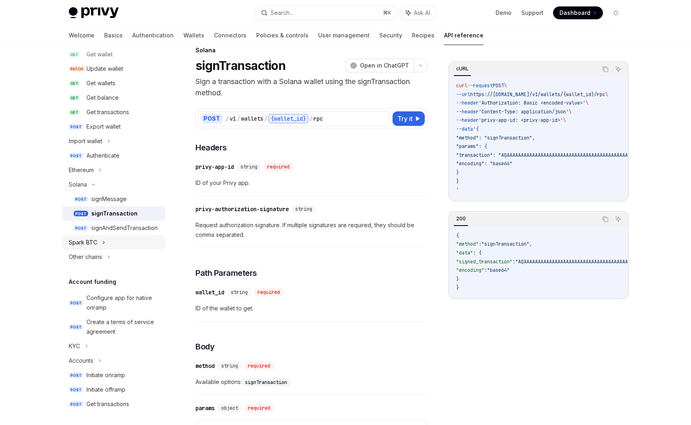
click at [102, 245] on icon at bounding box center [103, 243] width 3 height 10
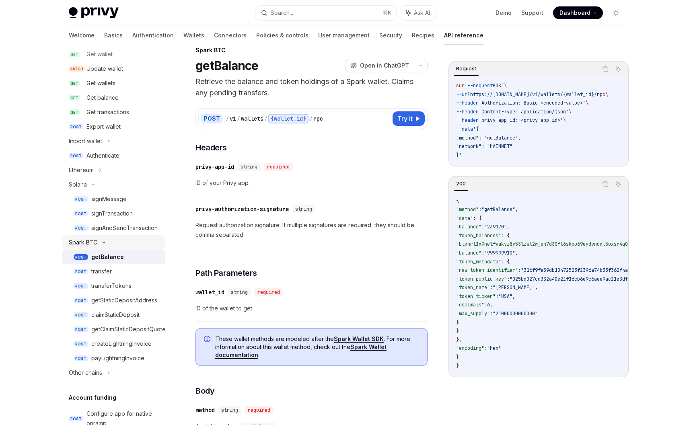
click at [103, 243] on icon at bounding box center [104, 242] width 10 height 3
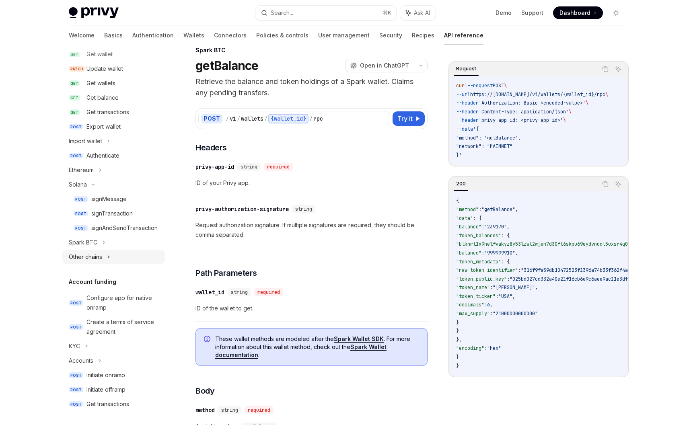
click at [110, 256] on icon at bounding box center [108, 257] width 3 height 10
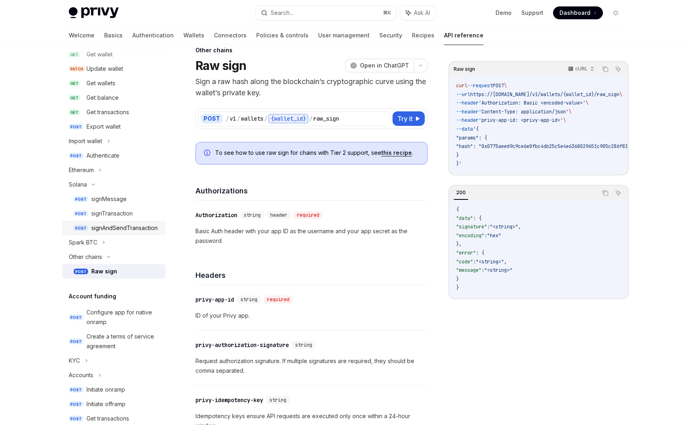
click at [109, 221] on link "POST signAndSendTransaction" at bounding box center [113, 228] width 103 height 14
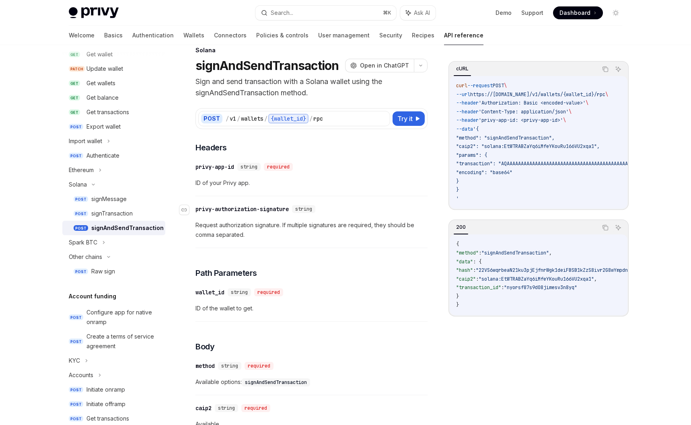
click at [315, 212] on div "string" at bounding box center [303, 209] width 23 height 8
click at [274, 190] on div "​ privy-app-id string required ID of your Privy app." at bounding box center [312, 177] width 232 height 38
drag, startPoint x: 243, startPoint y: 181, endPoint x: 183, endPoint y: 168, distance: 60.9
click at [196, 168] on div "​ privy-app-id string required ID of your Privy app." at bounding box center [312, 177] width 232 height 38
click at [275, 183] on span "ID of your Privy app." at bounding box center [312, 183] width 232 height 10
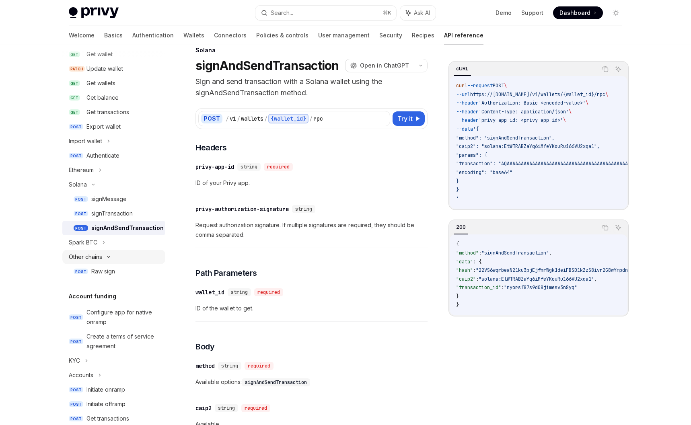
click at [111, 256] on icon at bounding box center [109, 257] width 10 height 3
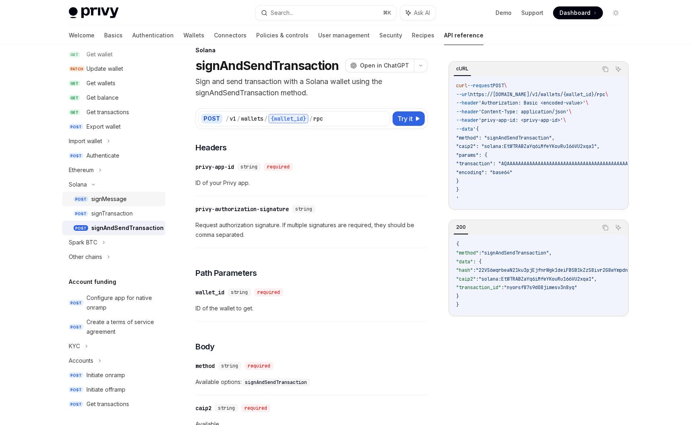
click at [117, 201] on div "signMessage" at bounding box center [108, 199] width 35 height 10
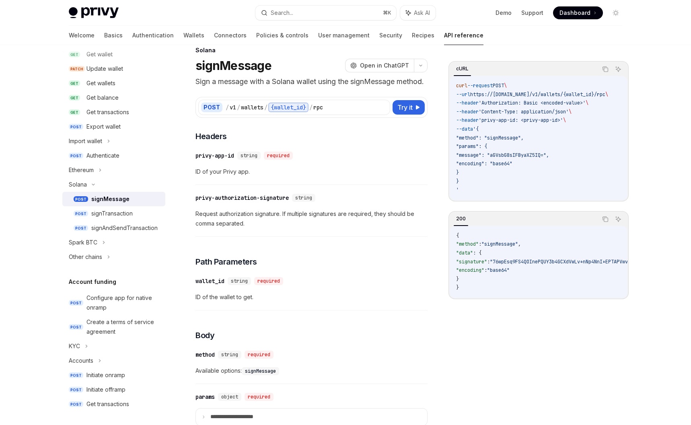
click at [112, 201] on div "signMessage" at bounding box center [110, 199] width 38 height 10
click at [108, 208] on link "POST signTransaction" at bounding box center [113, 213] width 103 height 14
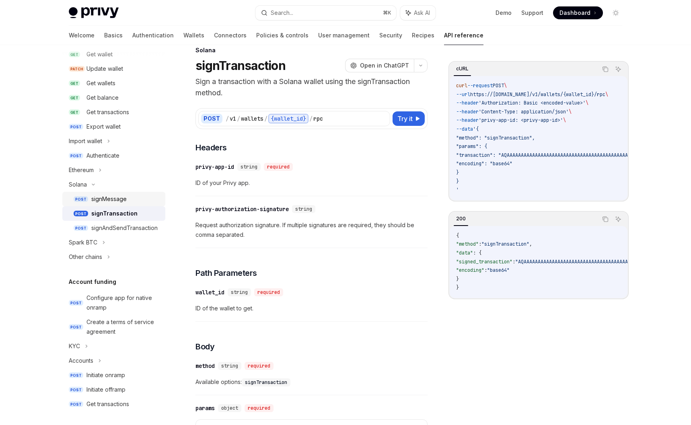
click at [108, 203] on div "signMessage" at bounding box center [108, 199] width 35 height 10
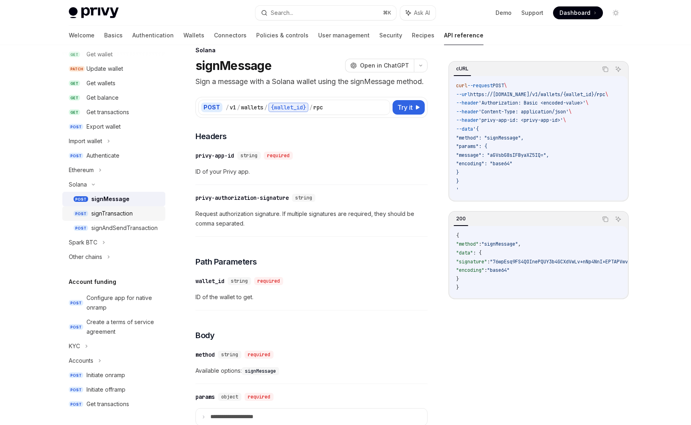
click at [108, 210] on div "signTransaction" at bounding box center [111, 214] width 41 height 10
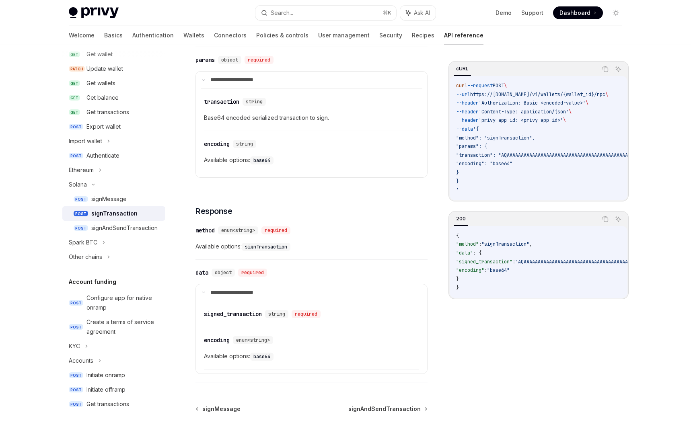
scroll to position [363, 0]
click at [116, 217] on div "signTransaction" at bounding box center [114, 214] width 46 height 10
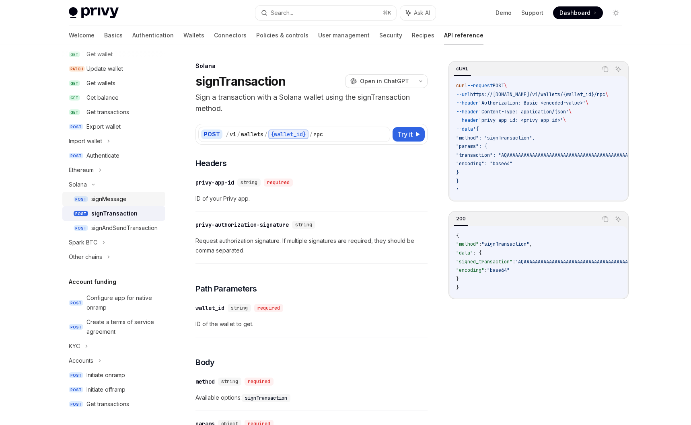
click at [138, 198] on div "signMessage" at bounding box center [125, 199] width 69 height 10
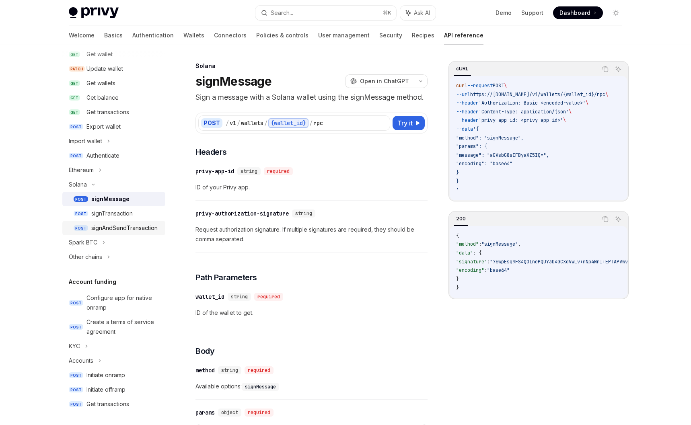
click at [132, 225] on div "signAndSendTransaction" at bounding box center [124, 228] width 66 height 10
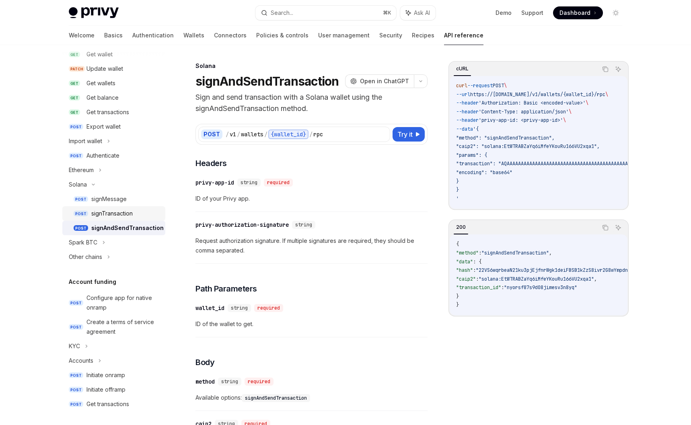
click at [124, 210] on div "signTransaction" at bounding box center [111, 214] width 41 height 10
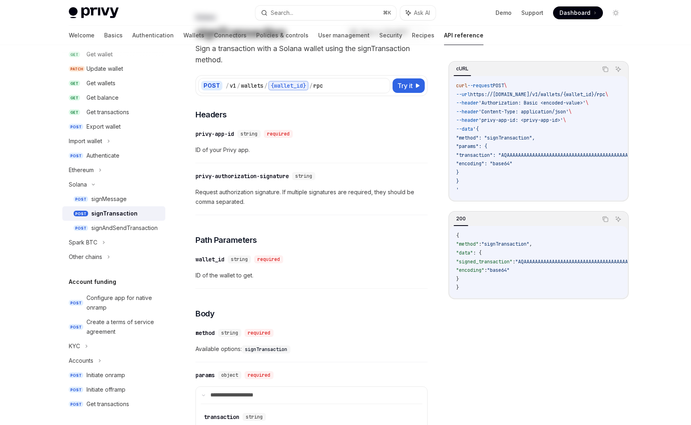
scroll to position [47, 0]
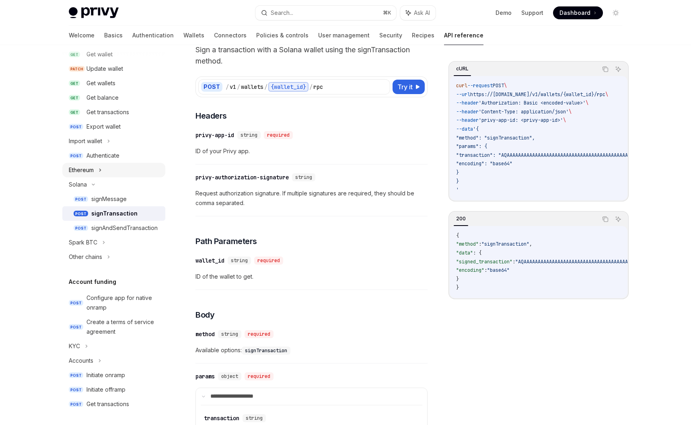
click at [97, 173] on div "Ethereum" at bounding box center [113, 170] width 103 height 14
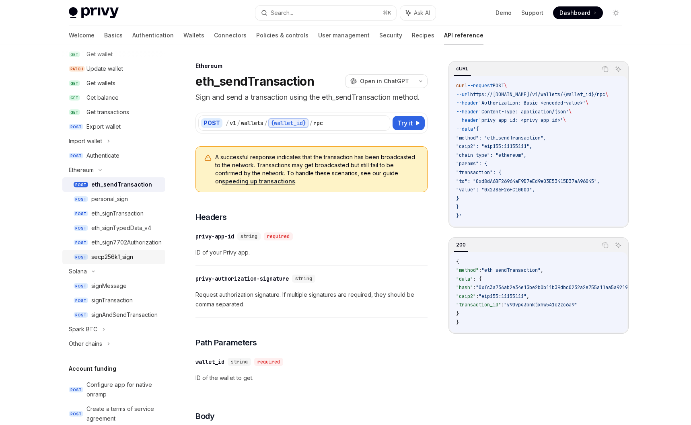
click at [142, 252] on div "secp256k1_sign" at bounding box center [125, 257] width 69 height 10
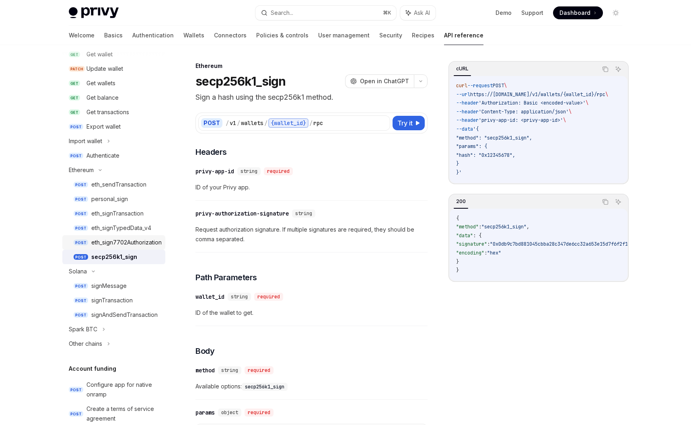
click at [119, 238] on div "eth_sign7702Authorization" at bounding box center [126, 243] width 70 height 10
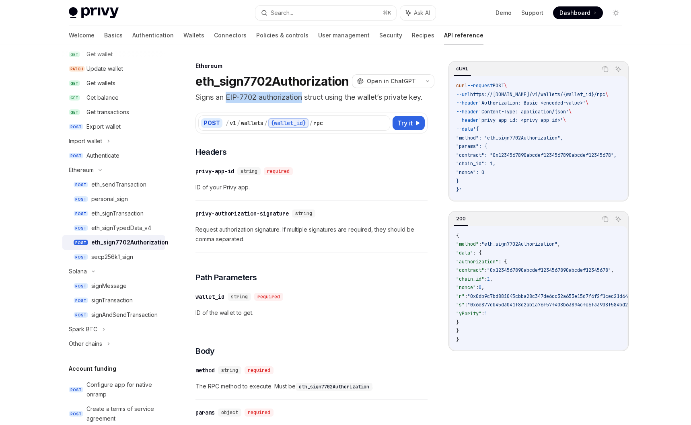
drag, startPoint x: 304, startPoint y: 97, endPoint x: 227, endPoint y: 98, distance: 76.9
click at [227, 98] on p "Signs an EIP-7702 authorization struct using the wallet’s private key." at bounding box center [312, 97] width 232 height 11
copy p "EIP-7702 authorization"
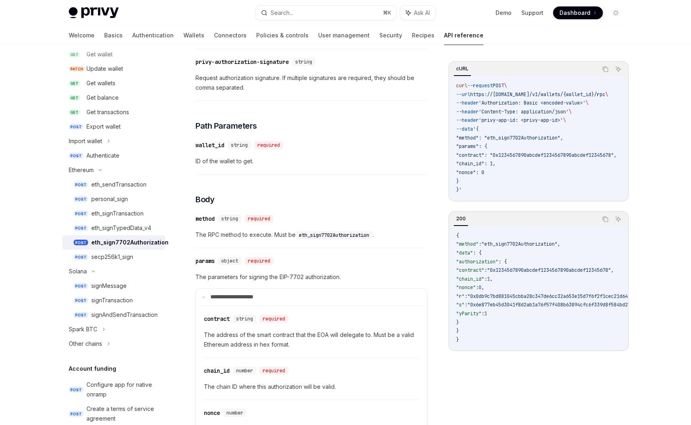
scroll to position [152, 0]
click at [131, 228] on div "eth_signTypedData_v4" at bounding box center [121, 228] width 60 height 10
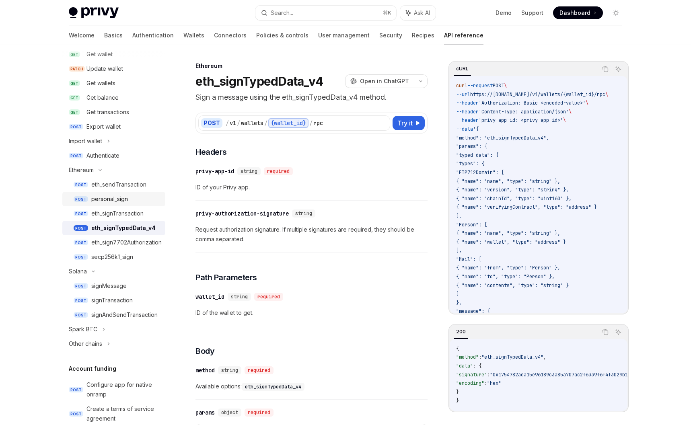
click at [107, 204] on link "POST personal_sign" at bounding box center [113, 199] width 103 height 14
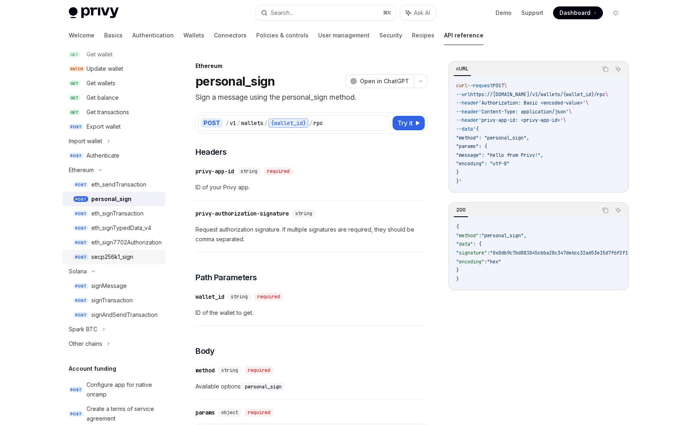
click at [131, 260] on div "secp256k1_sign" at bounding box center [112, 257] width 42 height 10
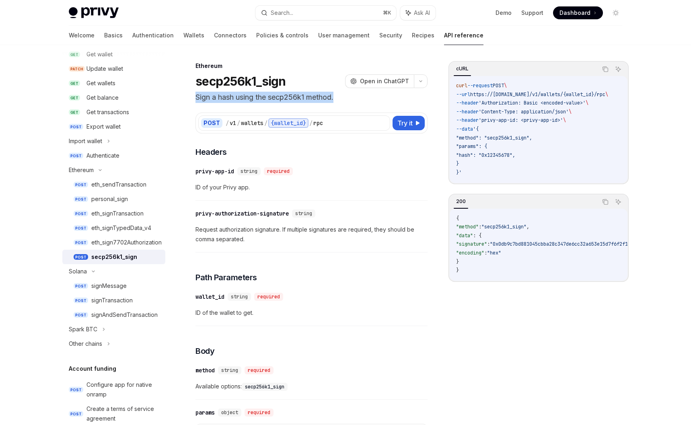
drag, startPoint x: 195, startPoint y: 99, endPoint x: 344, endPoint y: 101, distance: 148.9
click at [344, 101] on div "Ethereum secp256k1_sign OpenAI Open in ChatGPT Sign a hash using the secp256k1 …" at bounding box center [236, 429] width 386 height 736
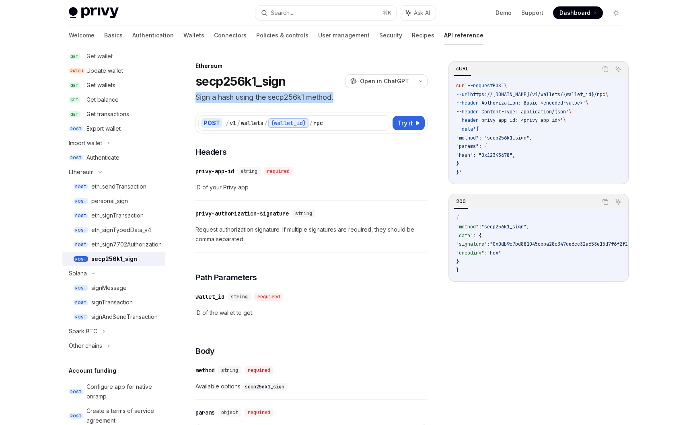
scroll to position [105, 0]
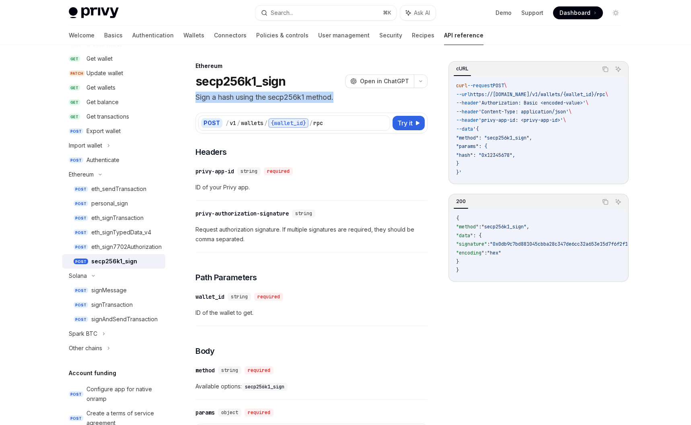
click at [132, 256] on link "POST secp256k1_sign" at bounding box center [113, 261] width 103 height 14
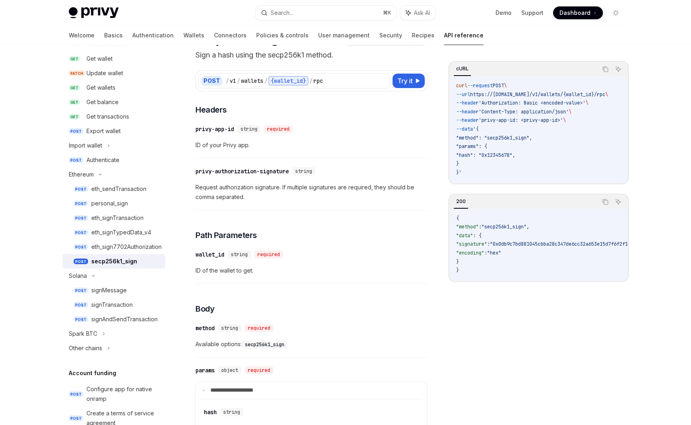
scroll to position [42, 0]
click at [120, 187] on div "eth_sendTransaction" at bounding box center [118, 189] width 55 height 10
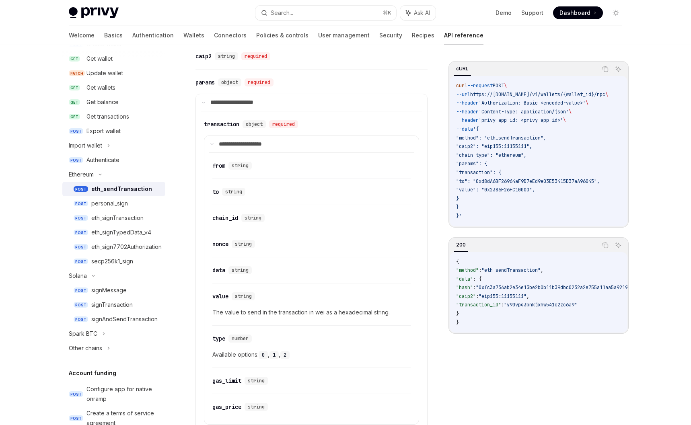
scroll to position [475, 0]
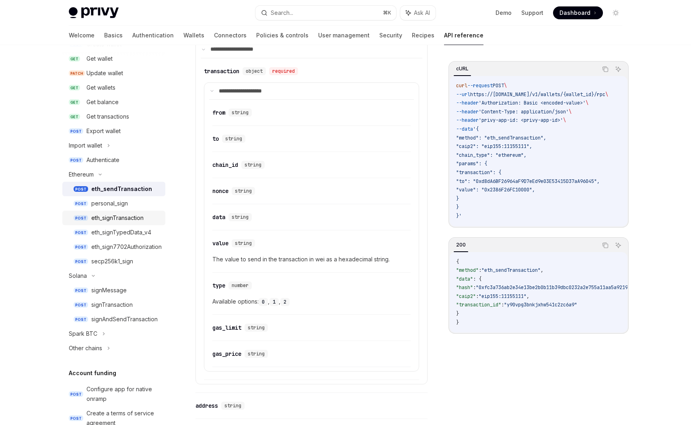
click at [126, 217] on div "eth_signTransaction" at bounding box center [117, 218] width 52 height 10
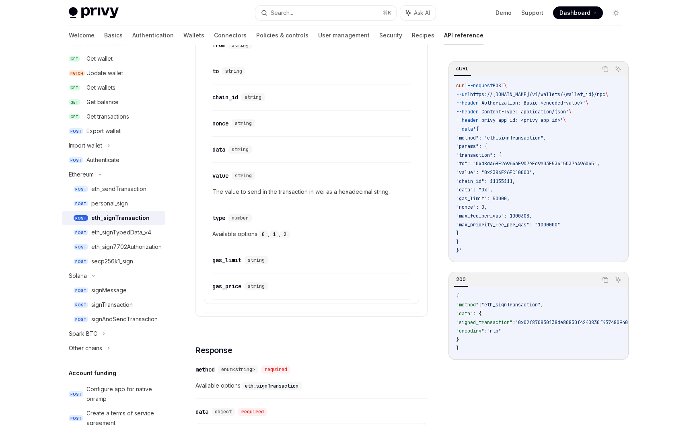
scroll to position [452, 0]
click at [95, 236] on div "eth_signTypedData_v4" at bounding box center [121, 233] width 60 height 10
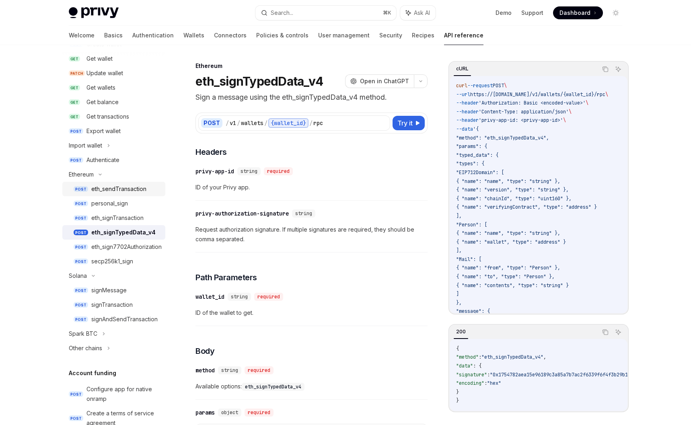
click at [115, 190] on div "eth_sendTransaction" at bounding box center [118, 189] width 55 height 10
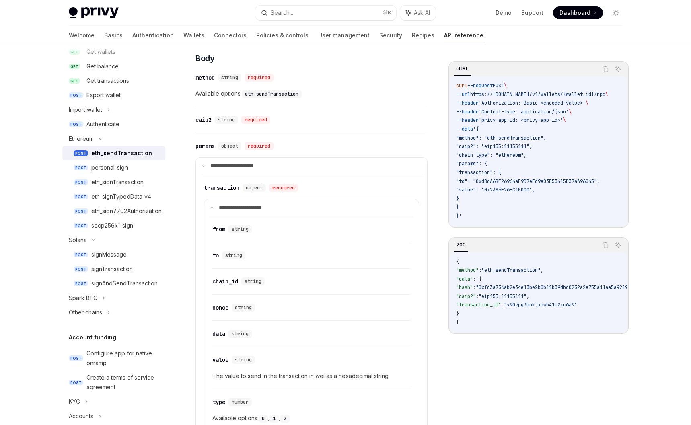
scroll to position [425, 0]
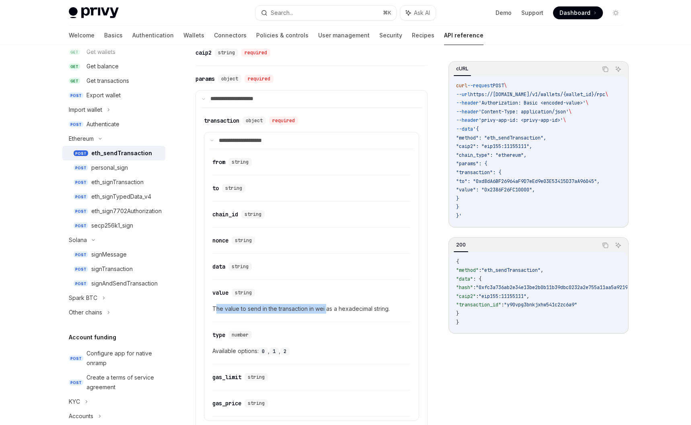
drag, startPoint x: 214, startPoint y: 310, endPoint x: 327, endPoint y: 313, distance: 112.7
click at [327, 313] on span "The value to send in the transaction in wei as a hexadecimal string." at bounding box center [311, 309] width 198 height 10
click at [323, 308] on span "The value to send in the transaction in wei as a hexadecimal string." at bounding box center [311, 309] width 198 height 10
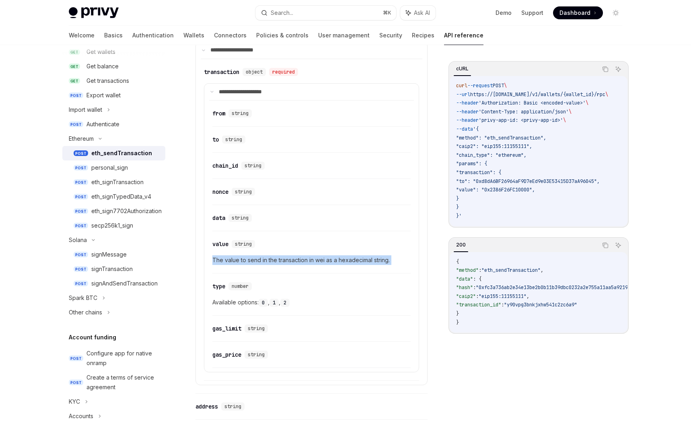
scroll to position [476, 0]
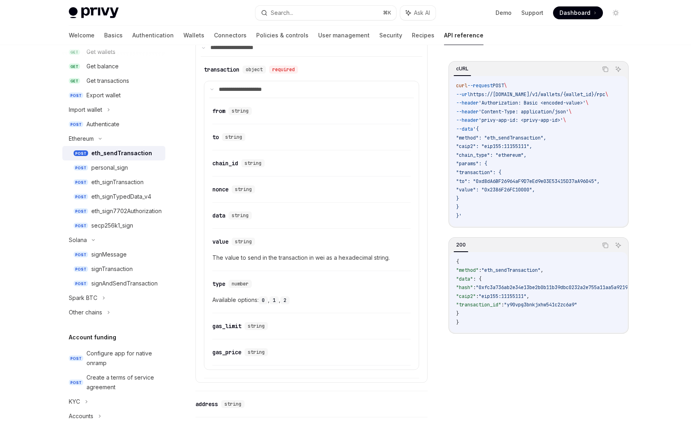
click at [309, 303] on span "Available options: 0 , 1 , 2" at bounding box center [311, 300] width 198 height 10
click at [295, 15] on button "Search... ⌘ K" at bounding box center [326, 13] width 141 height 14
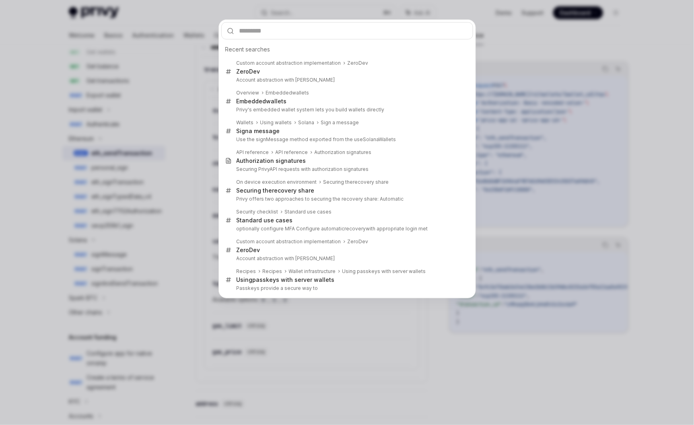
click at [388, 14] on div "Recent searches Custom account abstraction implementation ZeroDev ZeroDev Accou…" at bounding box center [347, 212] width 694 height 425
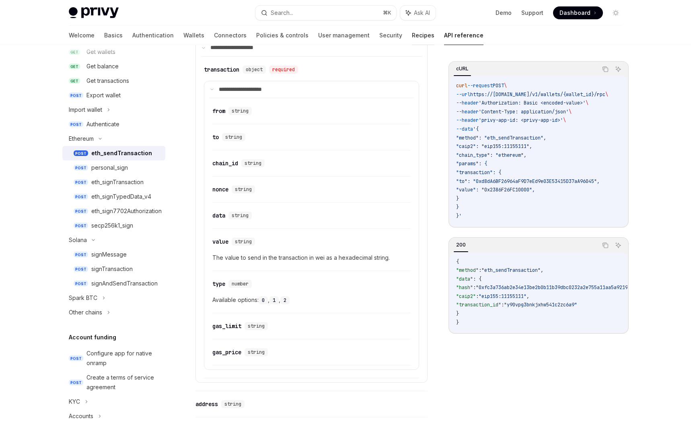
click at [412, 37] on link "Recipes" at bounding box center [423, 35] width 23 height 19
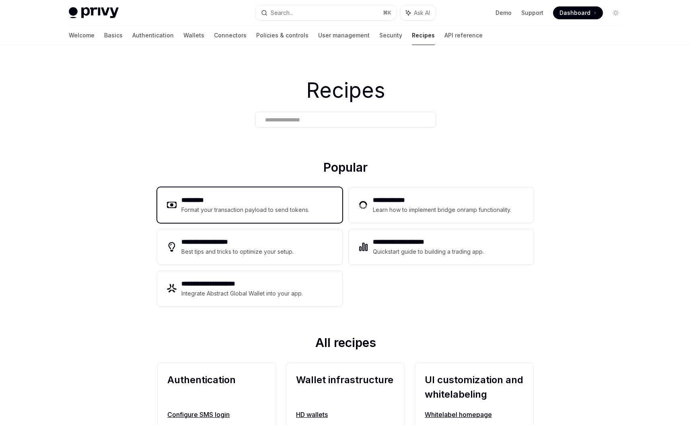
click at [248, 194] on div "********* Format your transaction payload to send tokens." at bounding box center [249, 205] width 185 height 35
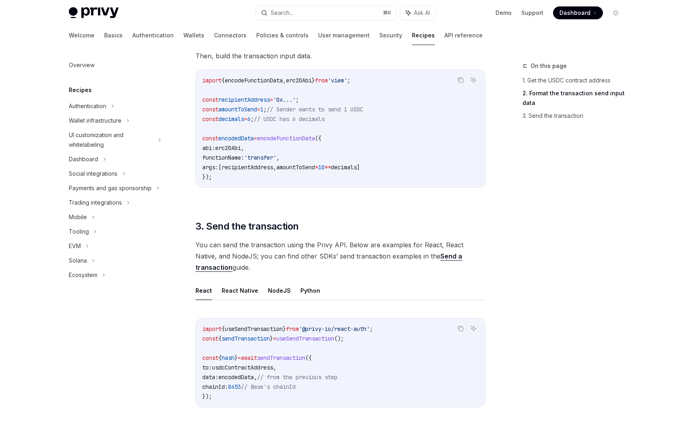
scroll to position [466, 0]
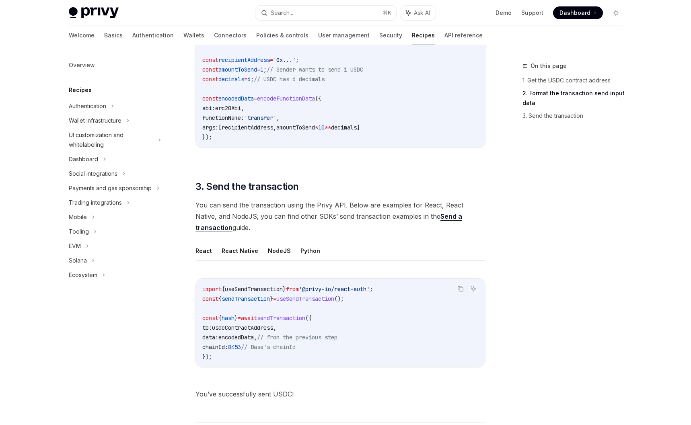
click at [237, 325] on span "usdcContractAddress" at bounding box center [242, 327] width 61 height 7
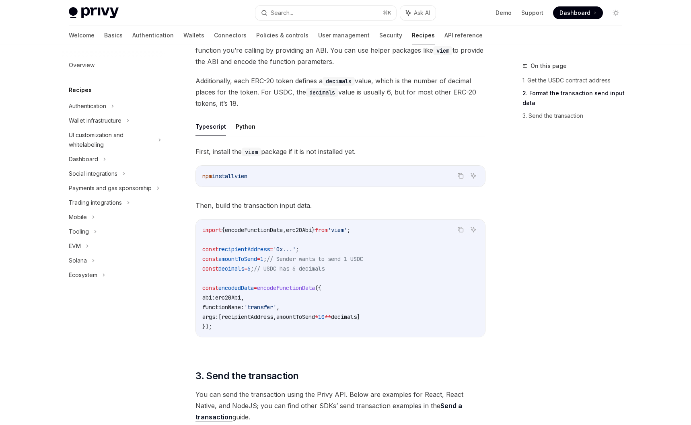
scroll to position [275, 0]
click at [245, 136] on button "Python" at bounding box center [246, 127] width 20 height 19
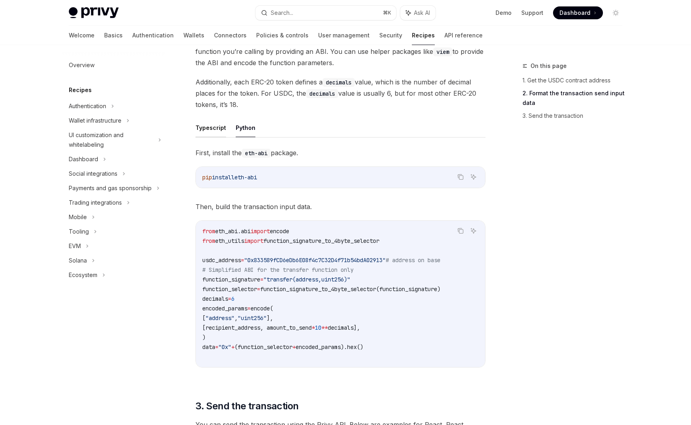
click at [213, 132] on button "Typescript" at bounding box center [211, 127] width 31 height 19
type textarea "*"
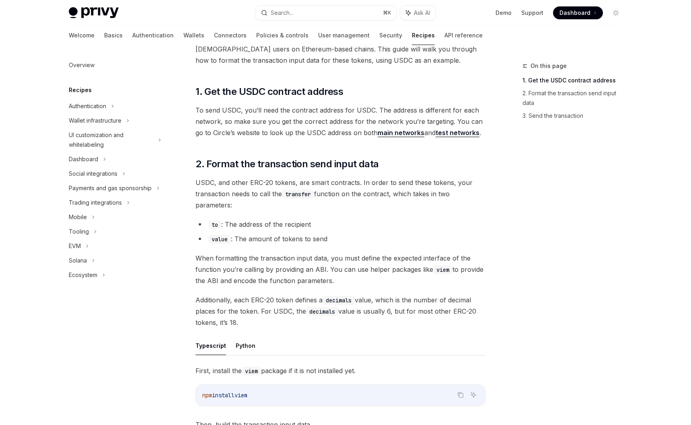
scroll to position [60, 0]
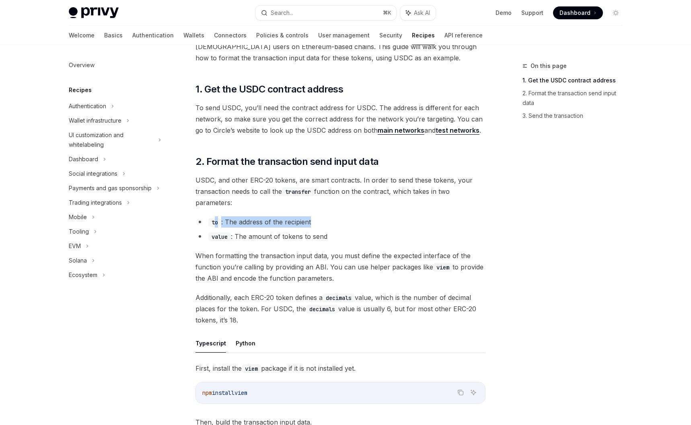
drag, startPoint x: 214, startPoint y: 225, endPoint x: 303, endPoint y: 228, distance: 88.2
click at [298, 228] on ul "to : The address of the recipient value : The amount of tokens to send" at bounding box center [341, 229] width 290 height 26
drag, startPoint x: 226, startPoint y: 237, endPoint x: 312, endPoint y: 239, distance: 86.6
click at [307, 239] on li "value : The amount of tokens to send" at bounding box center [341, 236] width 290 height 11
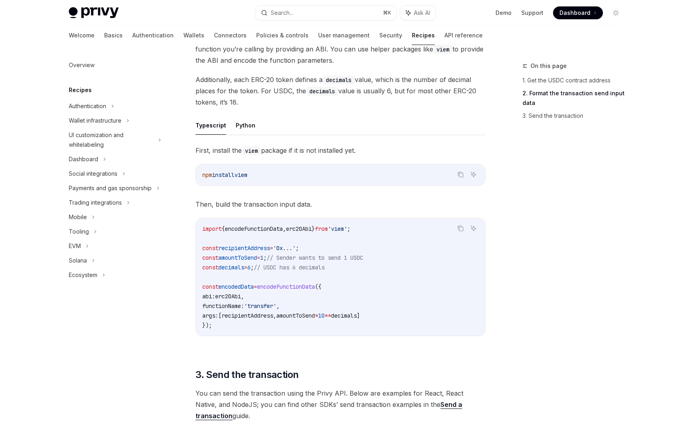
scroll to position [277, 0]
drag, startPoint x: 290, startPoint y: 246, endPoint x: 319, endPoint y: 248, distance: 29.0
click at [319, 248] on code "import { encodeFunctionData , erc20Abi } from 'viem' ; const recipientAddress =…" at bounding box center [340, 278] width 276 height 106
click at [232, 250] on span "recipientAddress" at bounding box center [245, 248] width 52 height 7
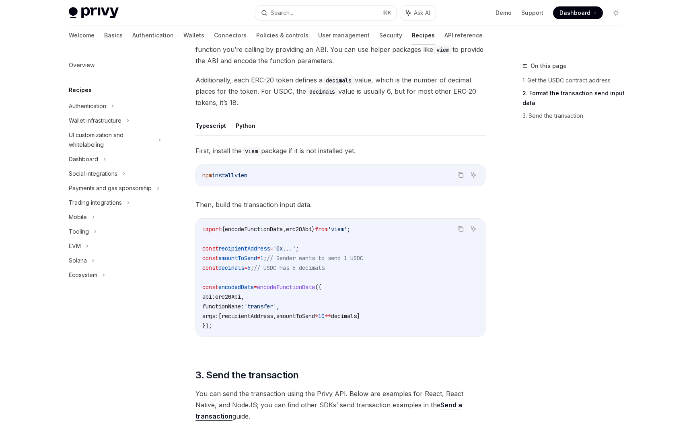
scroll to position [277, 0]
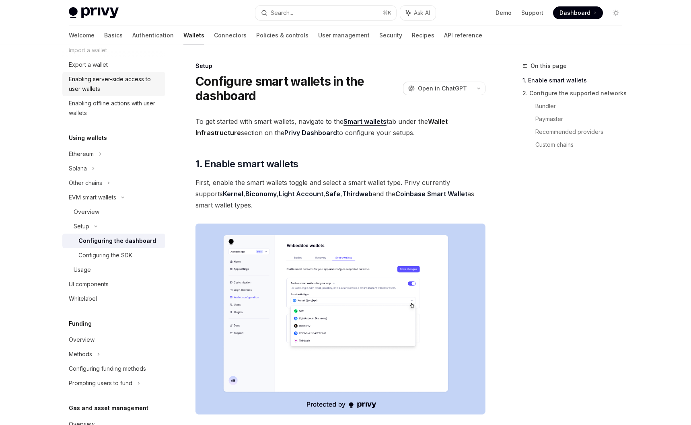
scroll to position [126, 0]
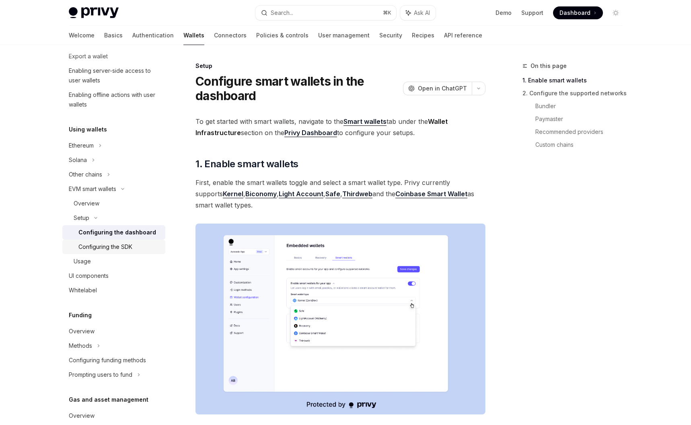
click at [113, 245] on div "Configuring the SDK" at bounding box center [105, 247] width 54 height 10
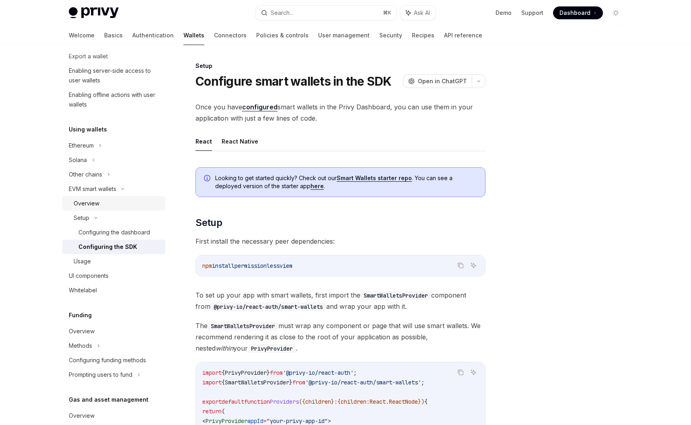
click at [91, 204] on div "Overview" at bounding box center [87, 204] width 26 height 10
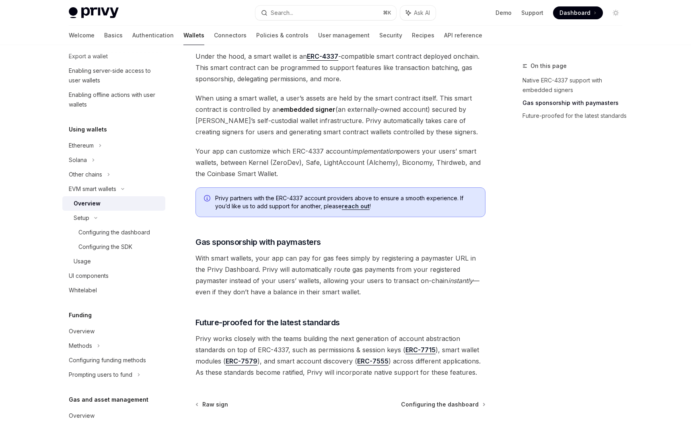
scroll to position [465, 0]
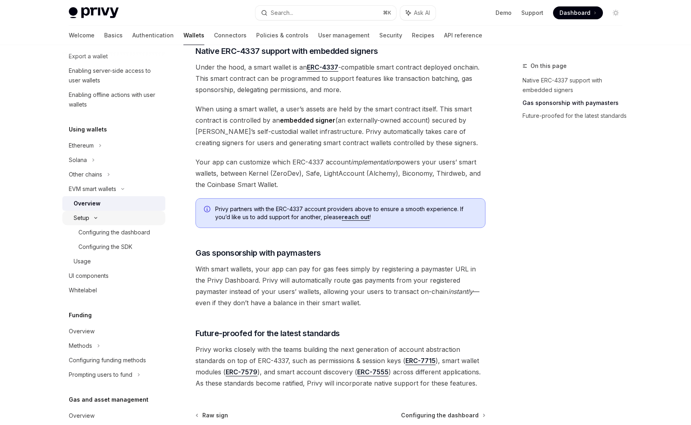
click at [82, 222] on div "Setup" at bounding box center [82, 218] width 16 height 10
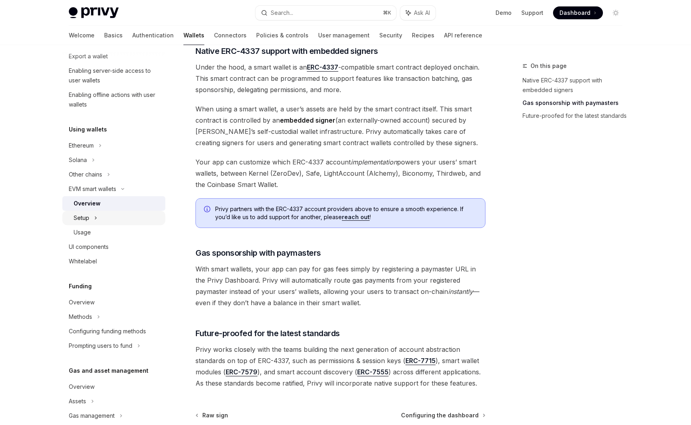
click at [82, 222] on div "Setup" at bounding box center [82, 218] width 16 height 10
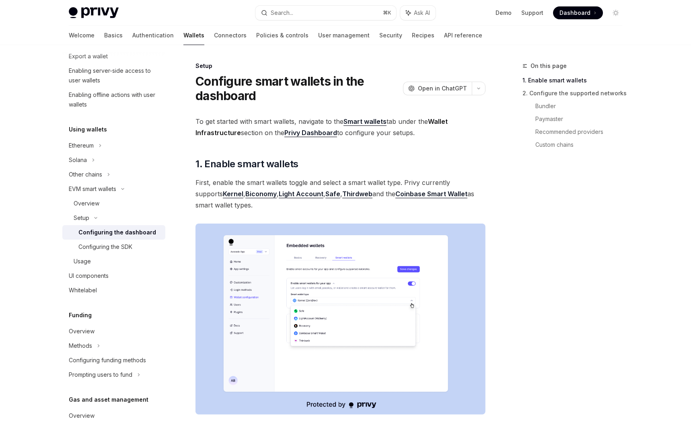
click at [85, 238] on link "Configuring the dashboard" at bounding box center [113, 232] width 103 height 14
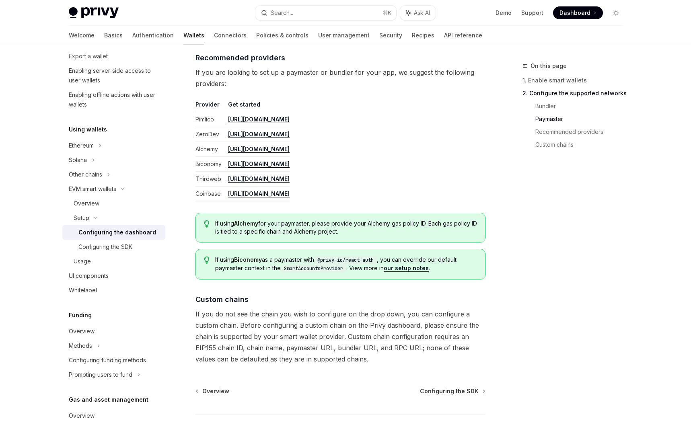
scroll to position [1012, 0]
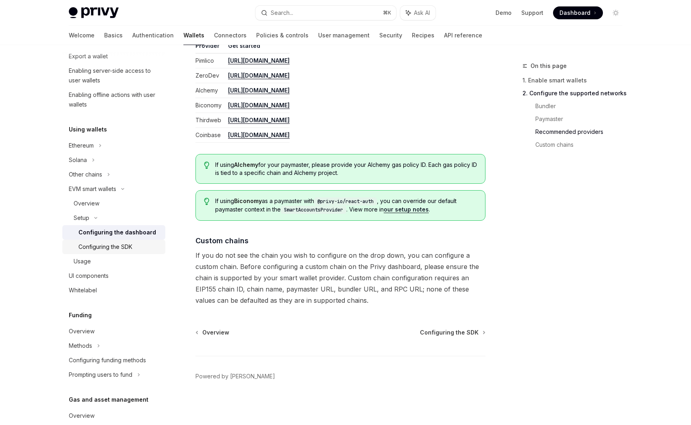
click at [98, 246] on div "Configuring the SDK" at bounding box center [105, 247] width 54 height 10
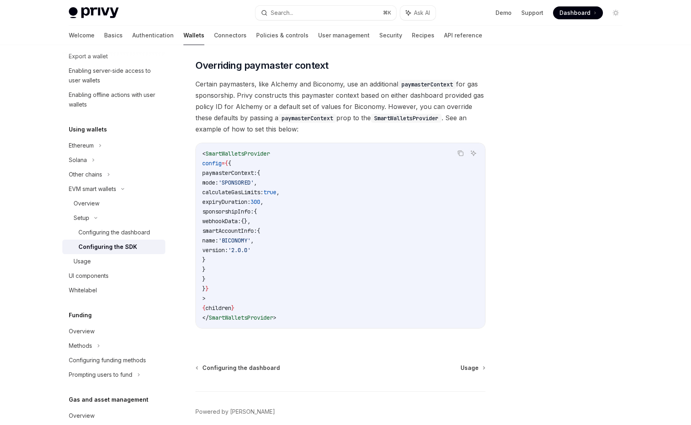
scroll to position [624, 0]
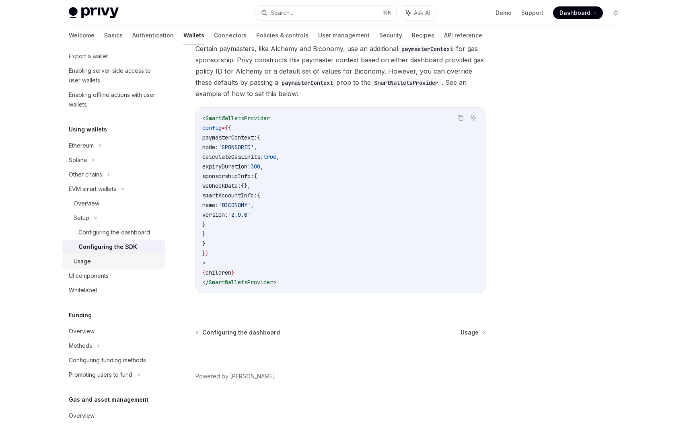
click at [104, 258] on div "Usage" at bounding box center [117, 262] width 87 height 10
type textarea "*"
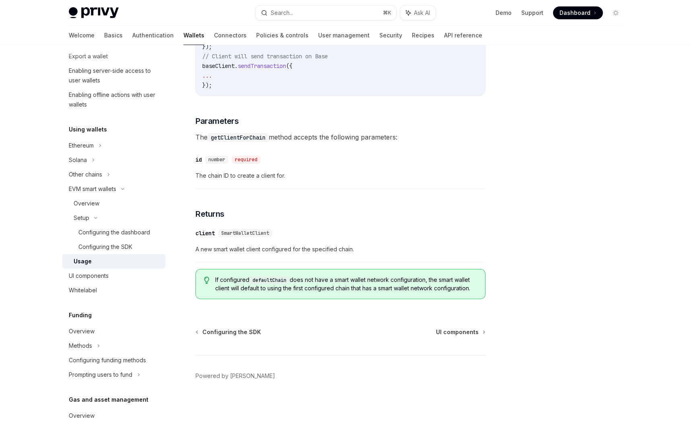
scroll to position [2423, 0]
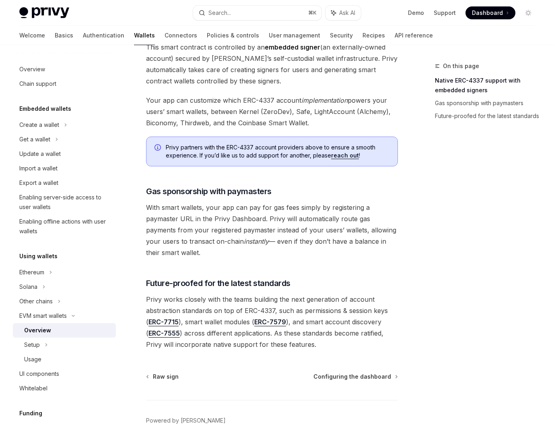
scroll to position [557, 0]
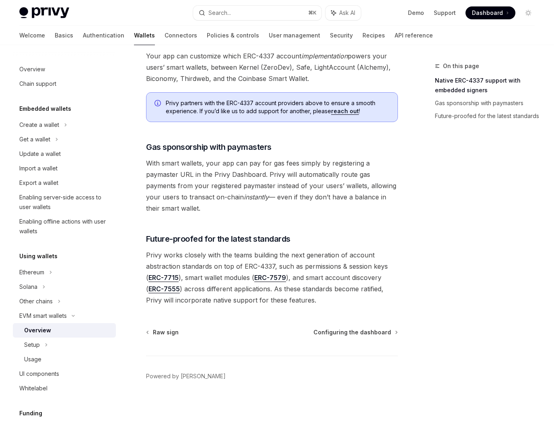
scroll to position [557, 0]
